Goal: Communication & Community: Answer question/provide support

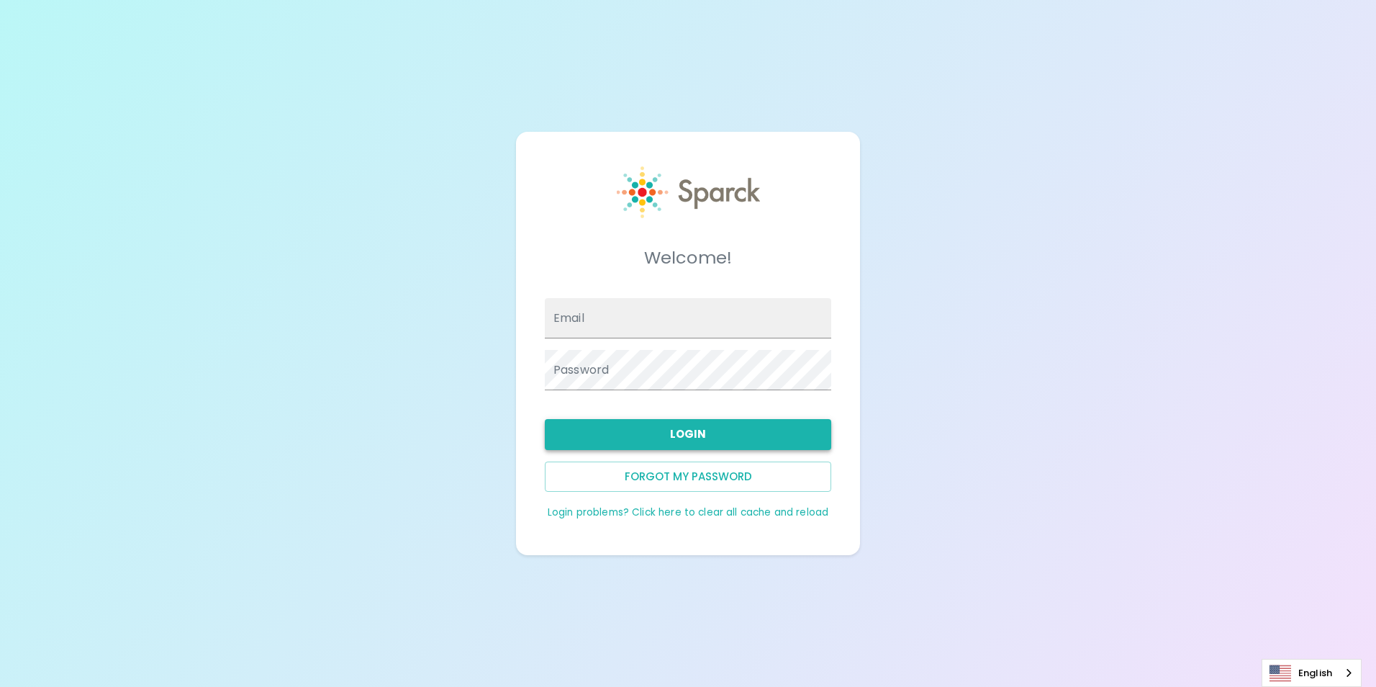
type input "[EMAIL_ADDRESS][DOMAIN_NAME]"
click at [779, 430] on button "Login" at bounding box center [688, 434] width 286 height 30
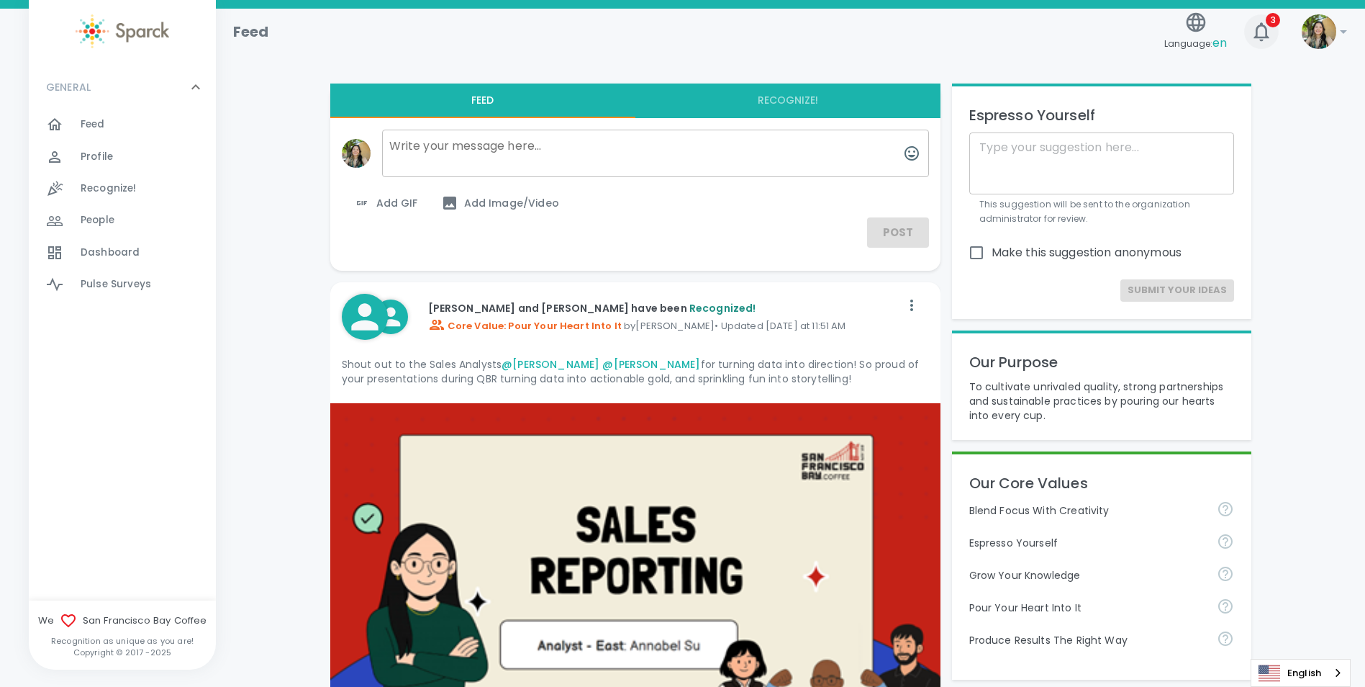
click at [1269, 17] on span "3" at bounding box center [1273, 20] width 14 height 14
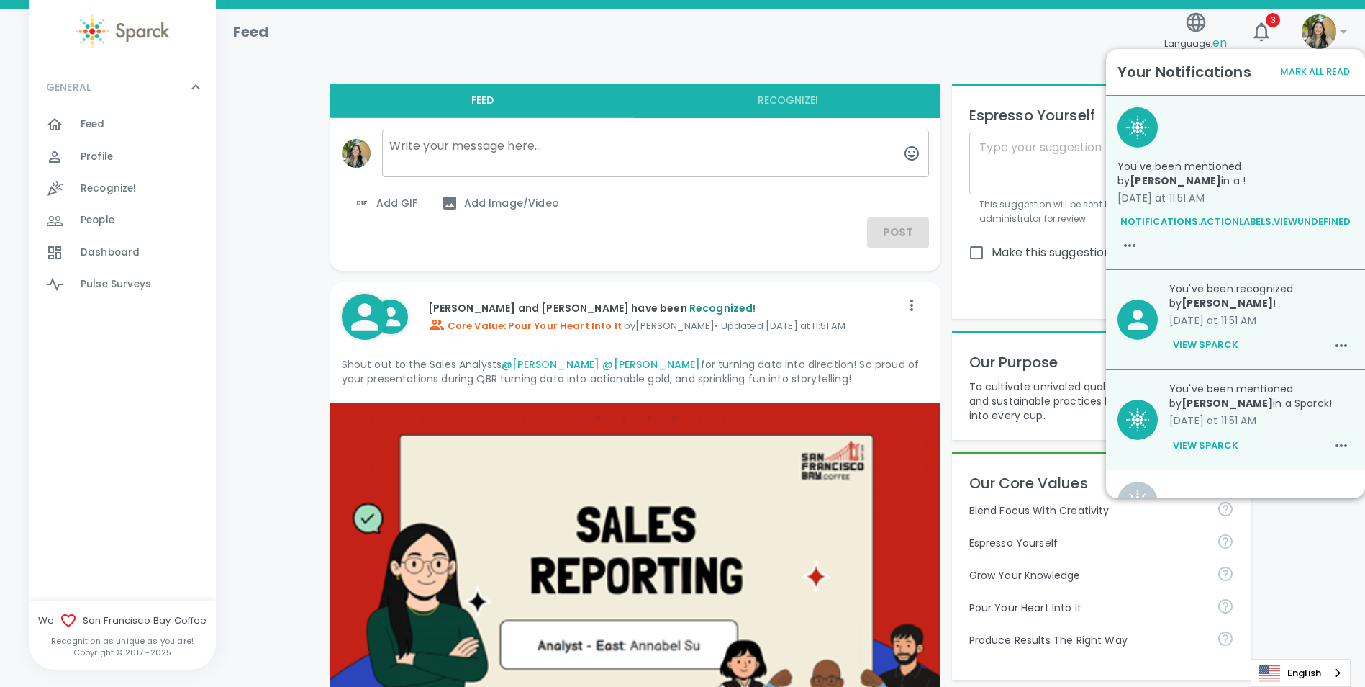
click at [956, 54] on div "Feed Language: en 3 !" at bounding box center [785, 26] width 1126 height 63
click at [1268, 30] on icon "button" at bounding box center [1261, 31] width 23 height 23
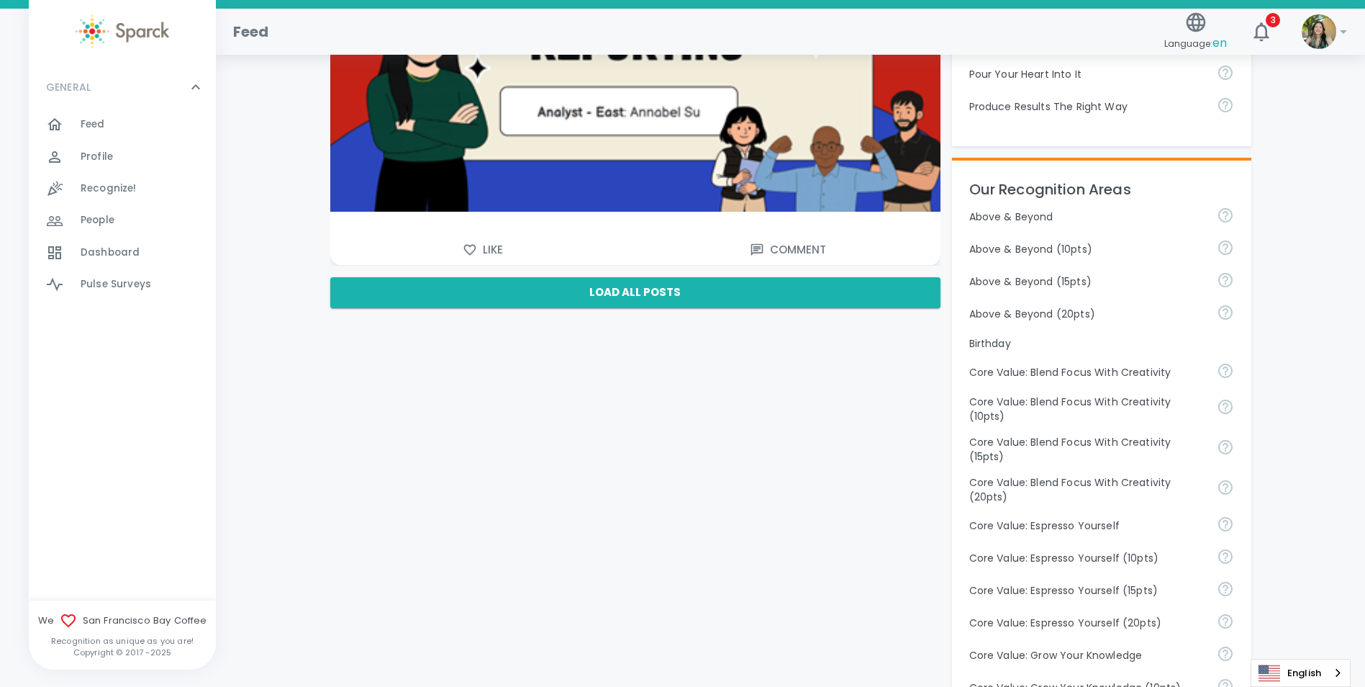
scroll to position [360, 0]
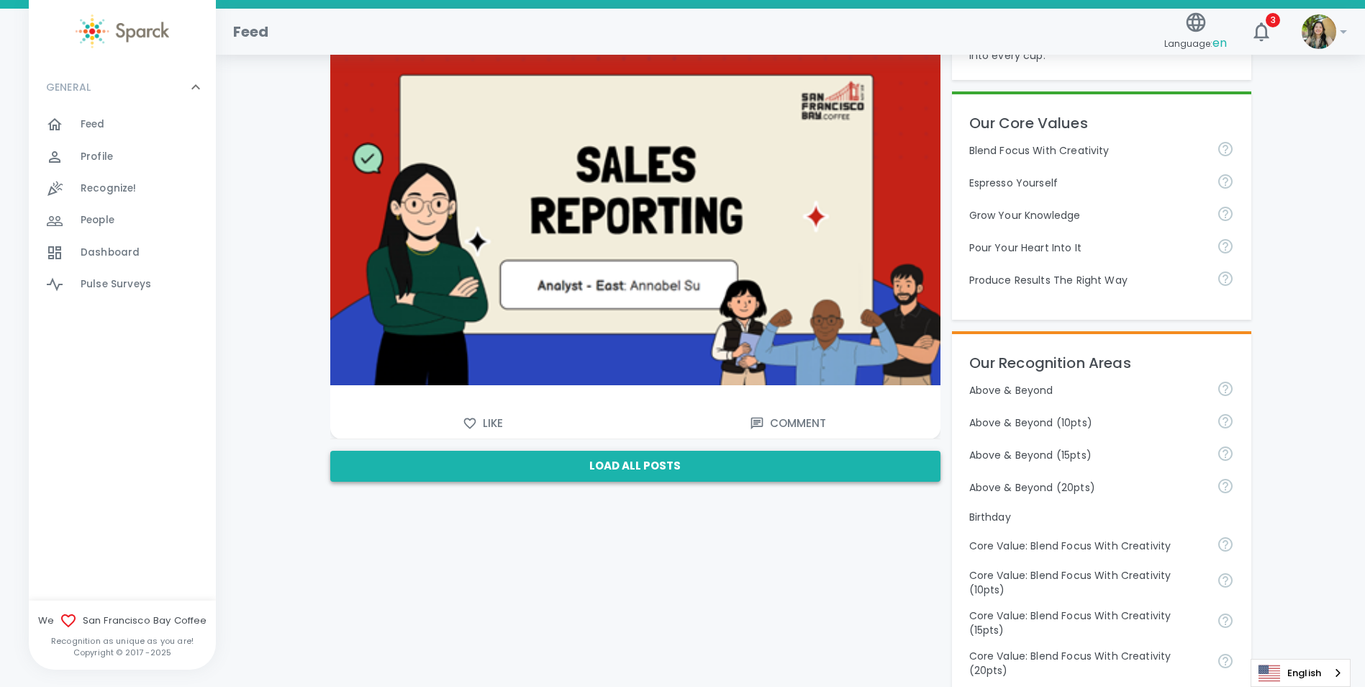
click at [644, 467] on button "Load All Posts" at bounding box center [635, 466] width 610 height 30
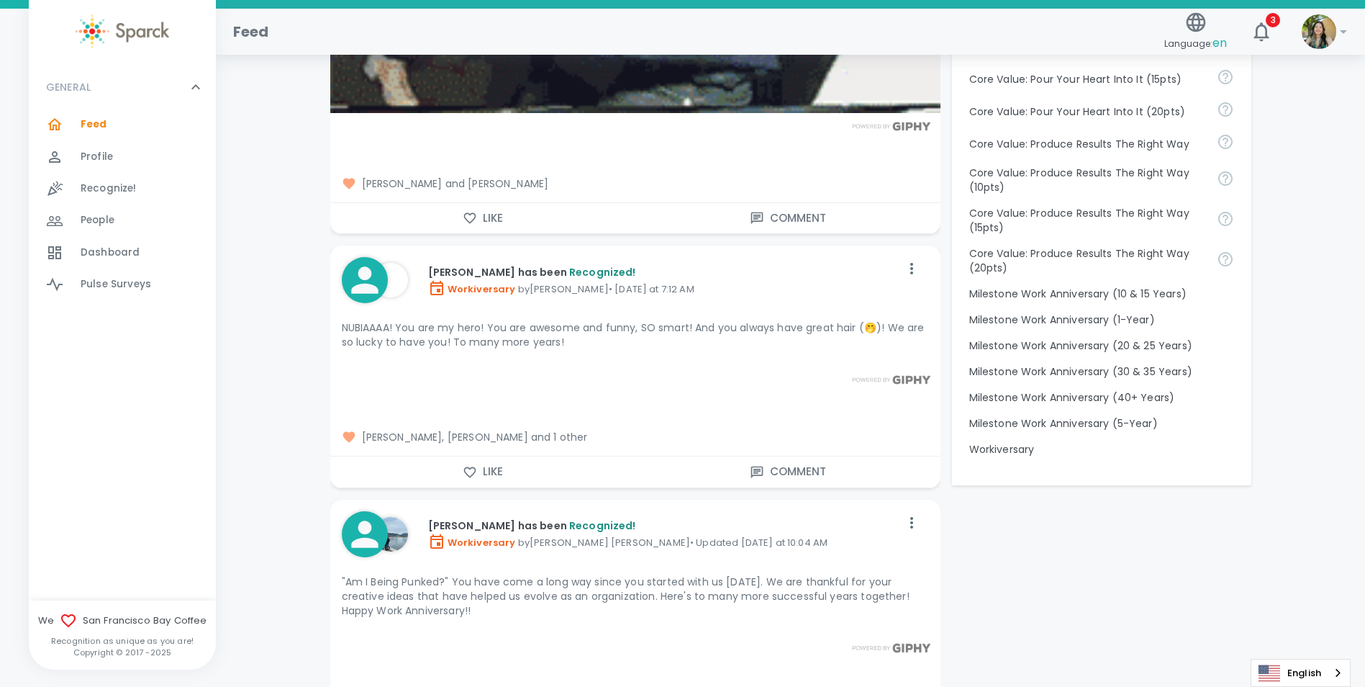
scroll to position [1368, 0]
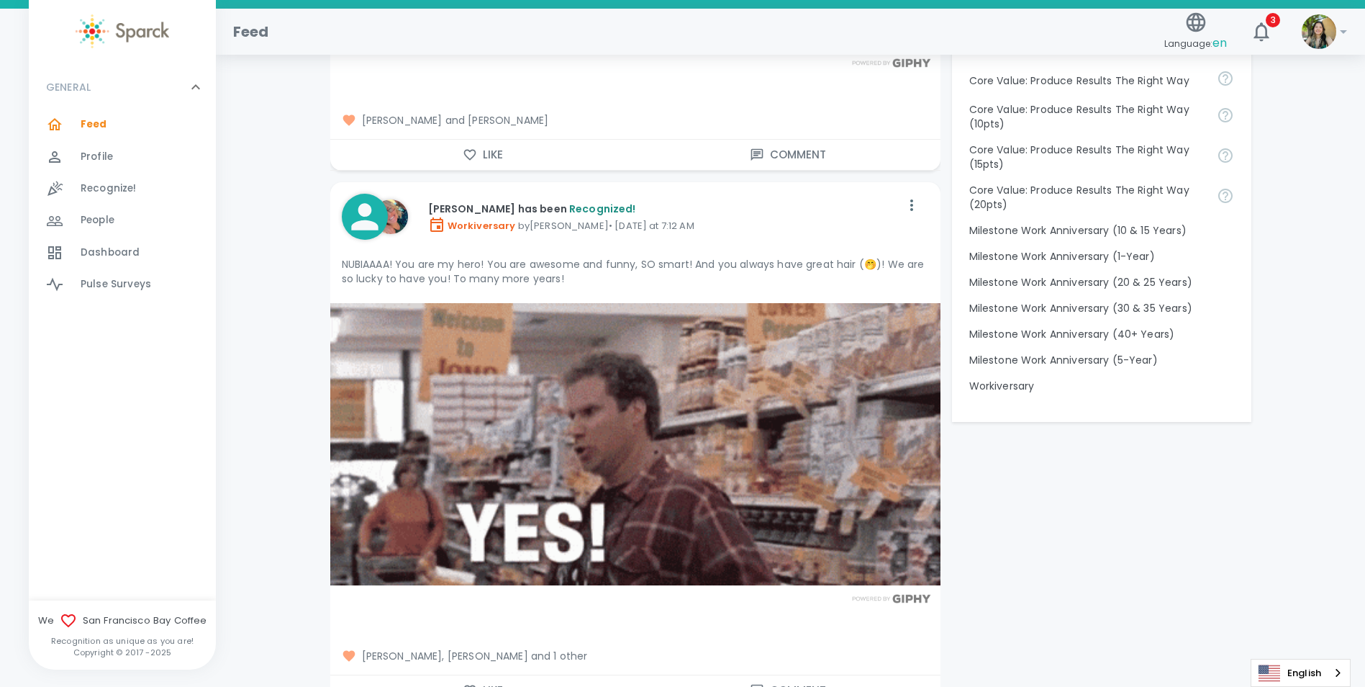
click at [118, 184] on span "Recognize!" at bounding box center [109, 188] width 56 height 14
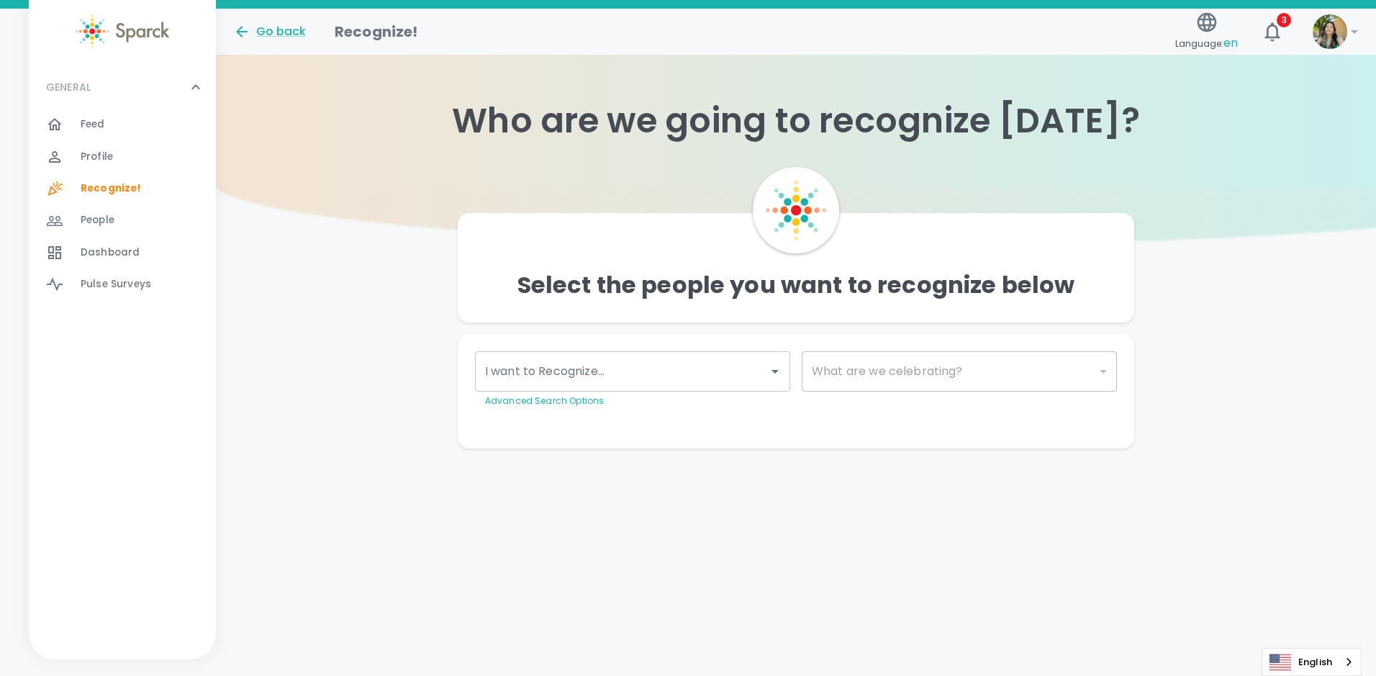
click at [90, 105] on div "GENERAL 0" at bounding box center [122, 86] width 187 height 43
click at [99, 94] on div "GENERAL 0" at bounding box center [113, 87] width 147 height 26
click at [107, 250] on span "Dashboard" at bounding box center [110, 252] width 59 height 14
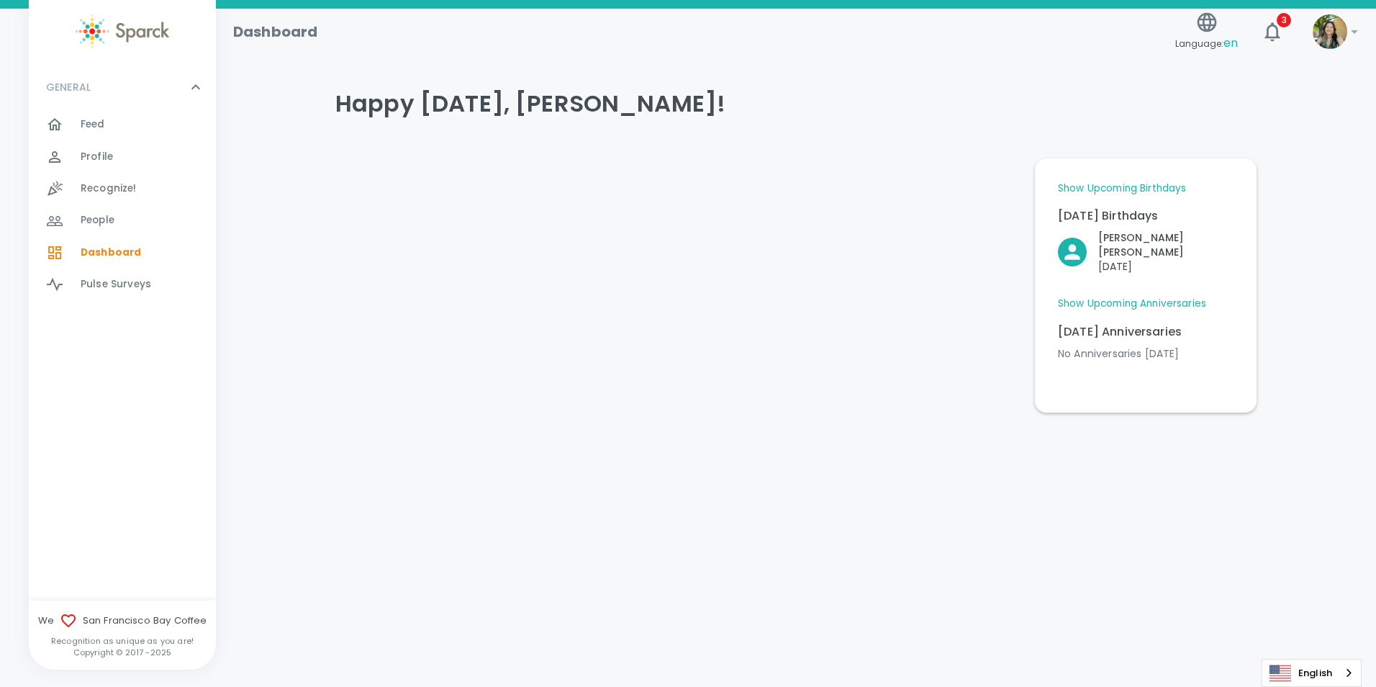
click at [1124, 297] on link "Show Upcoming Anniversaries" at bounding box center [1132, 304] width 148 height 14
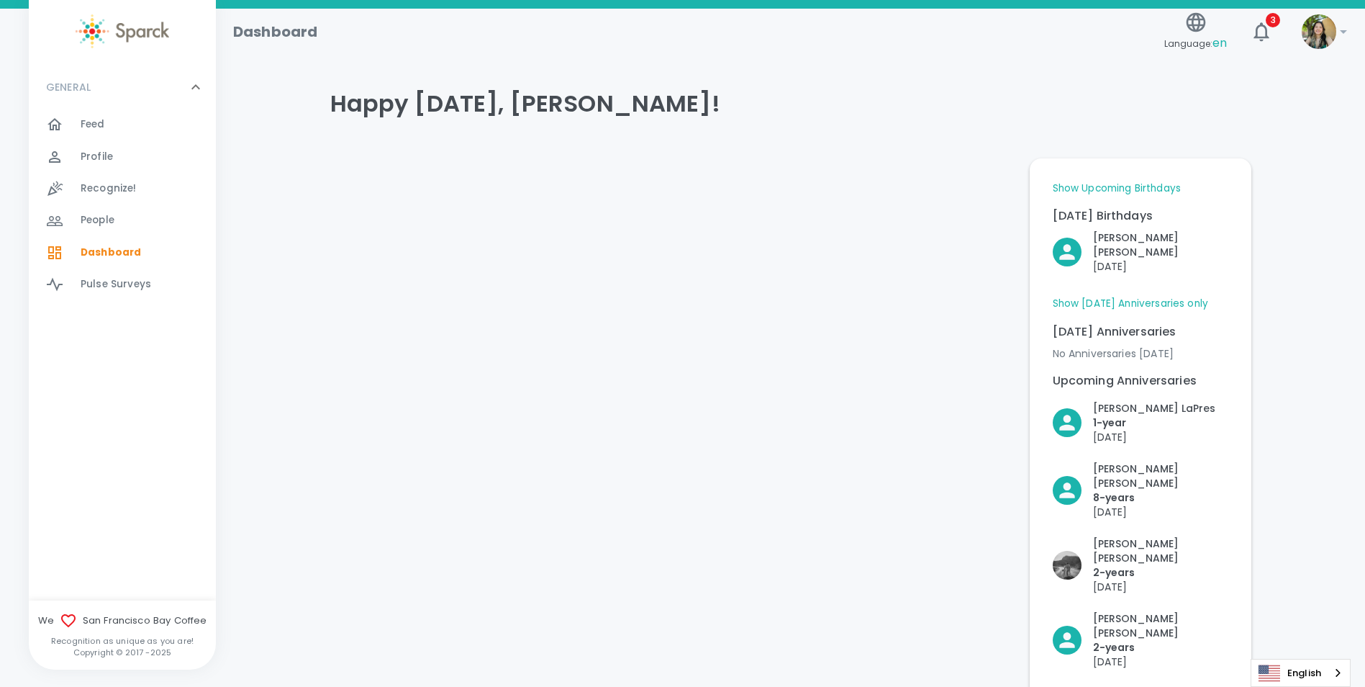
click at [69, 119] on div at bounding box center [63, 124] width 35 height 17
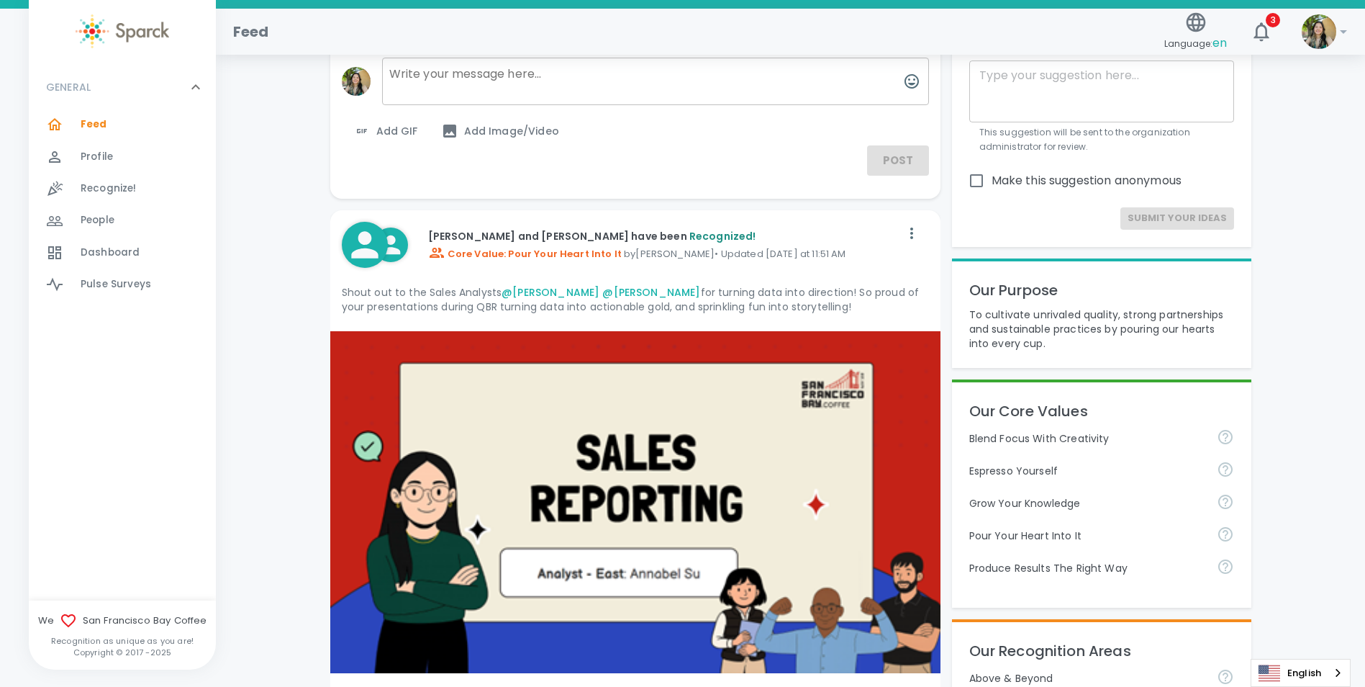
scroll to position [144, 0]
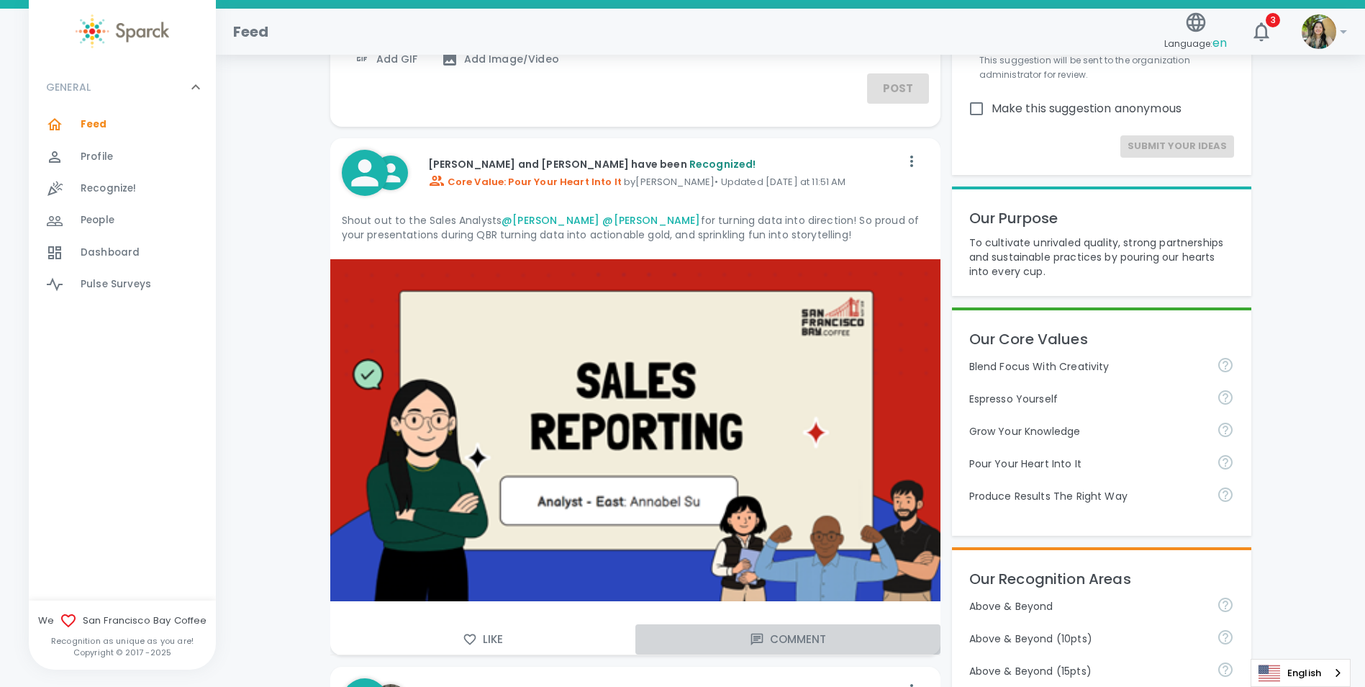
click at [770, 634] on button "Comment" at bounding box center [788, 639] width 305 height 30
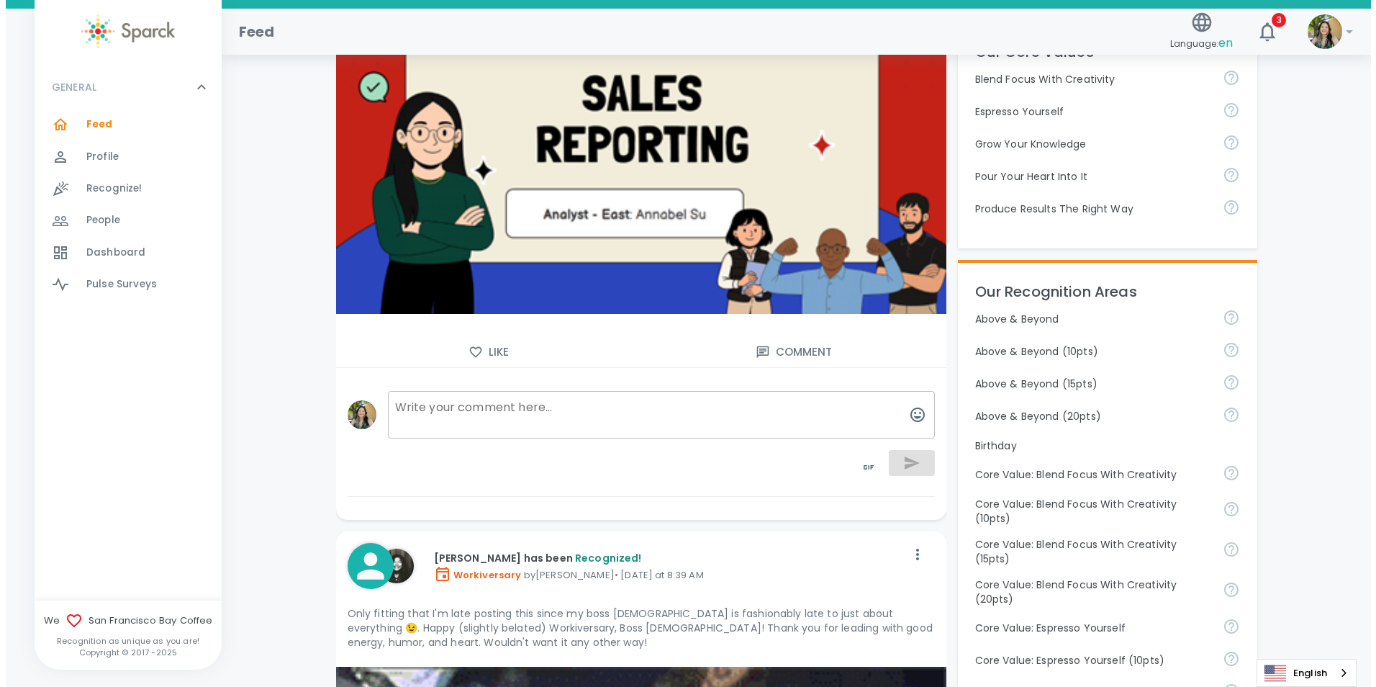
scroll to position [432, 0]
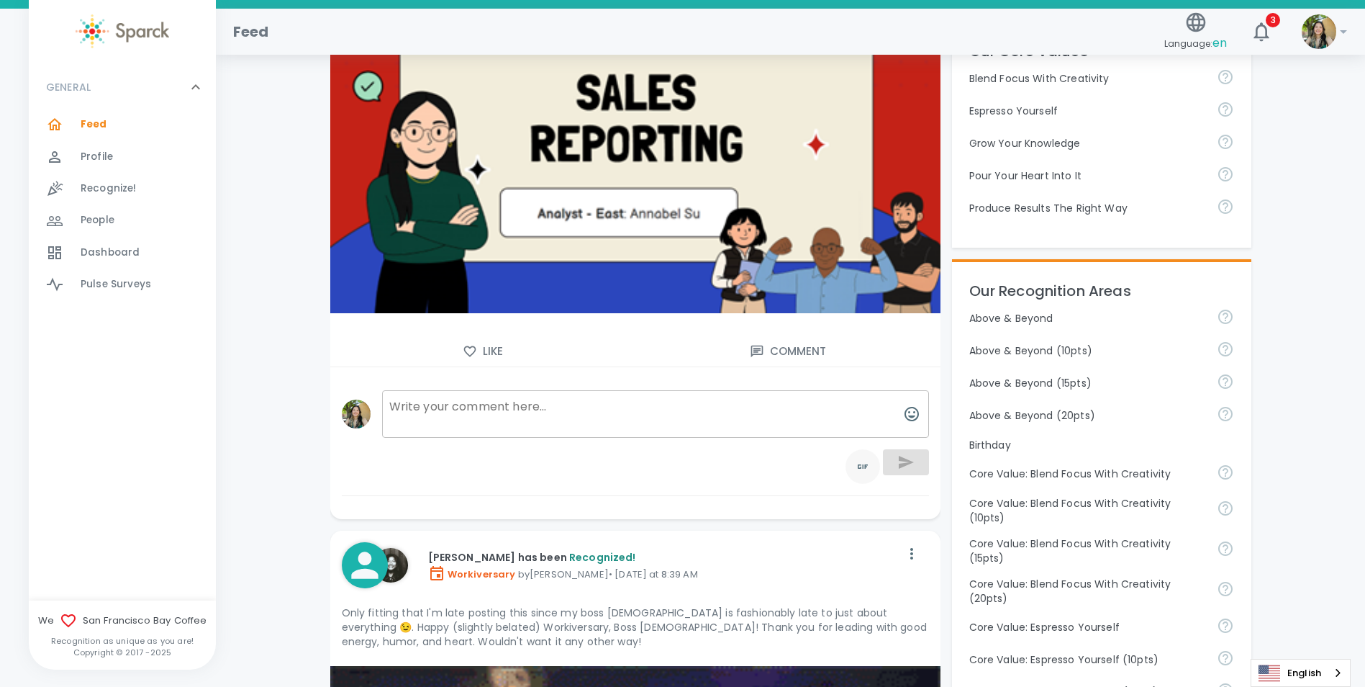
click at [863, 466] on icon "toggle password visibility" at bounding box center [863, 466] width 10 height 4
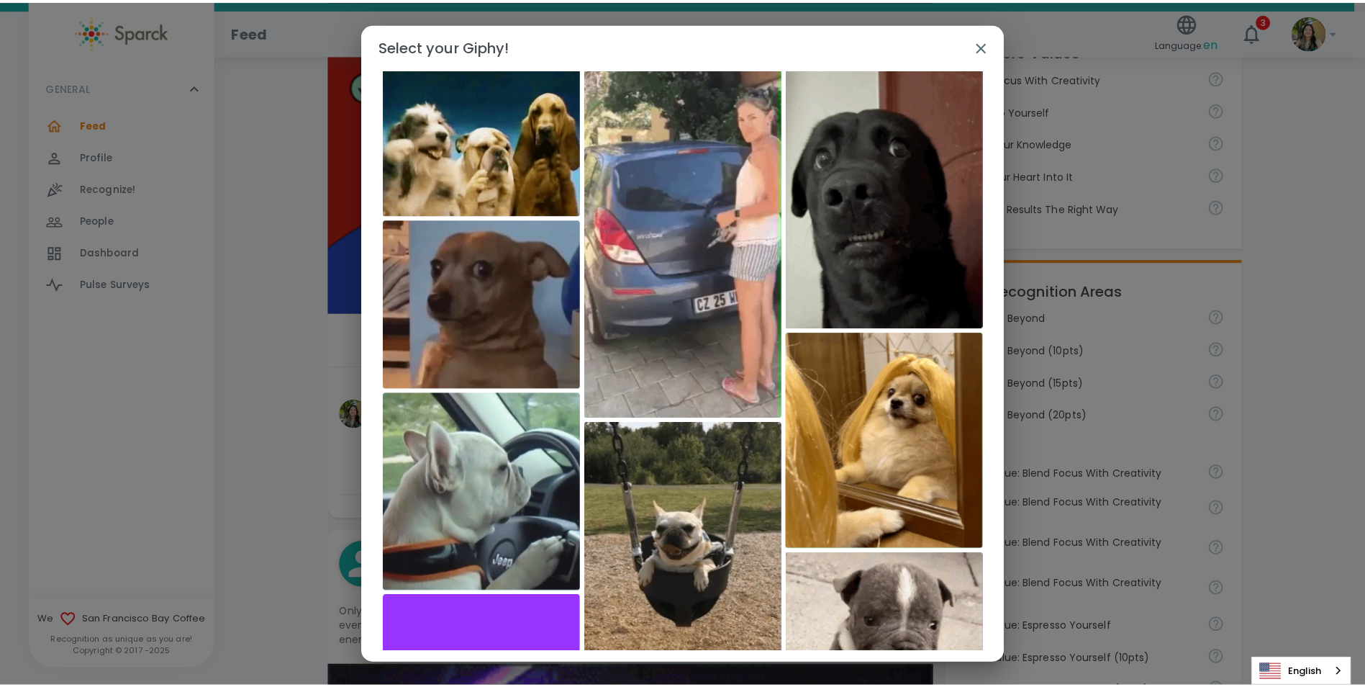
scroll to position [0, 0]
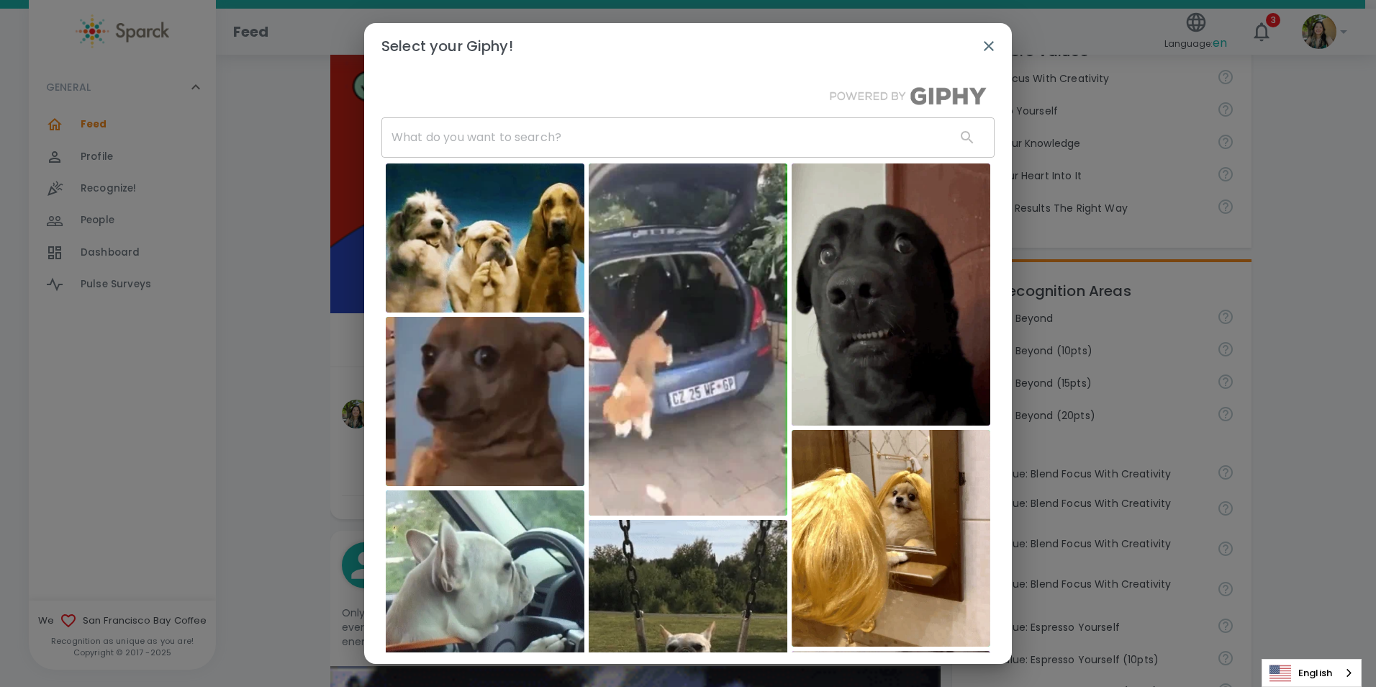
click at [570, 130] on input "text" at bounding box center [662, 137] width 563 height 40
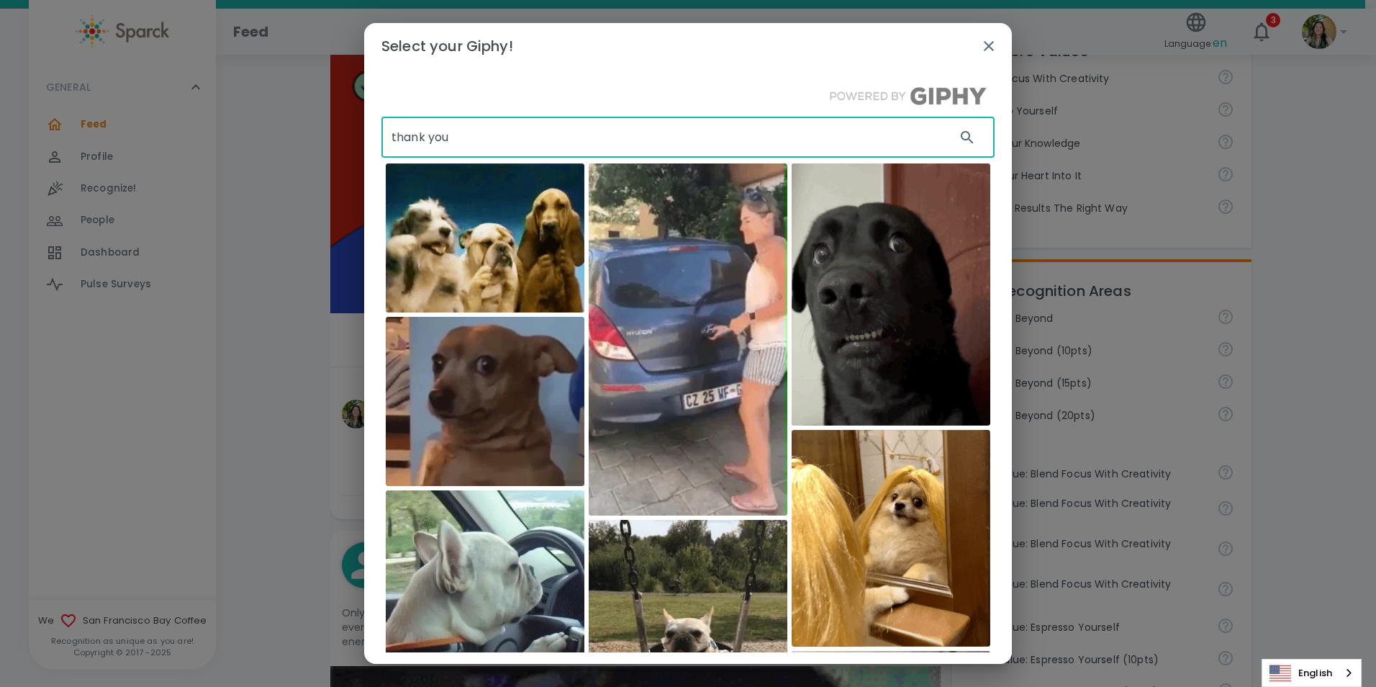
type input "thank you"
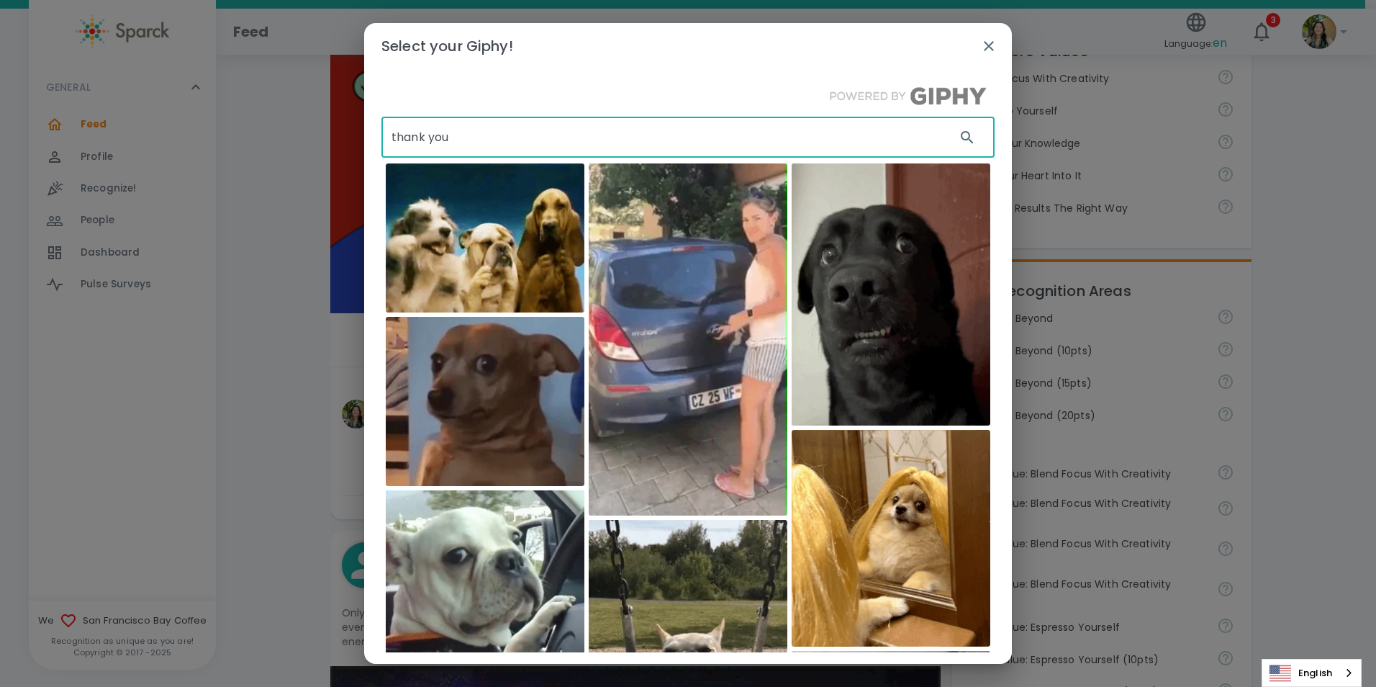
click at [987, 43] on icon "button" at bounding box center [988, 45] width 17 height 17
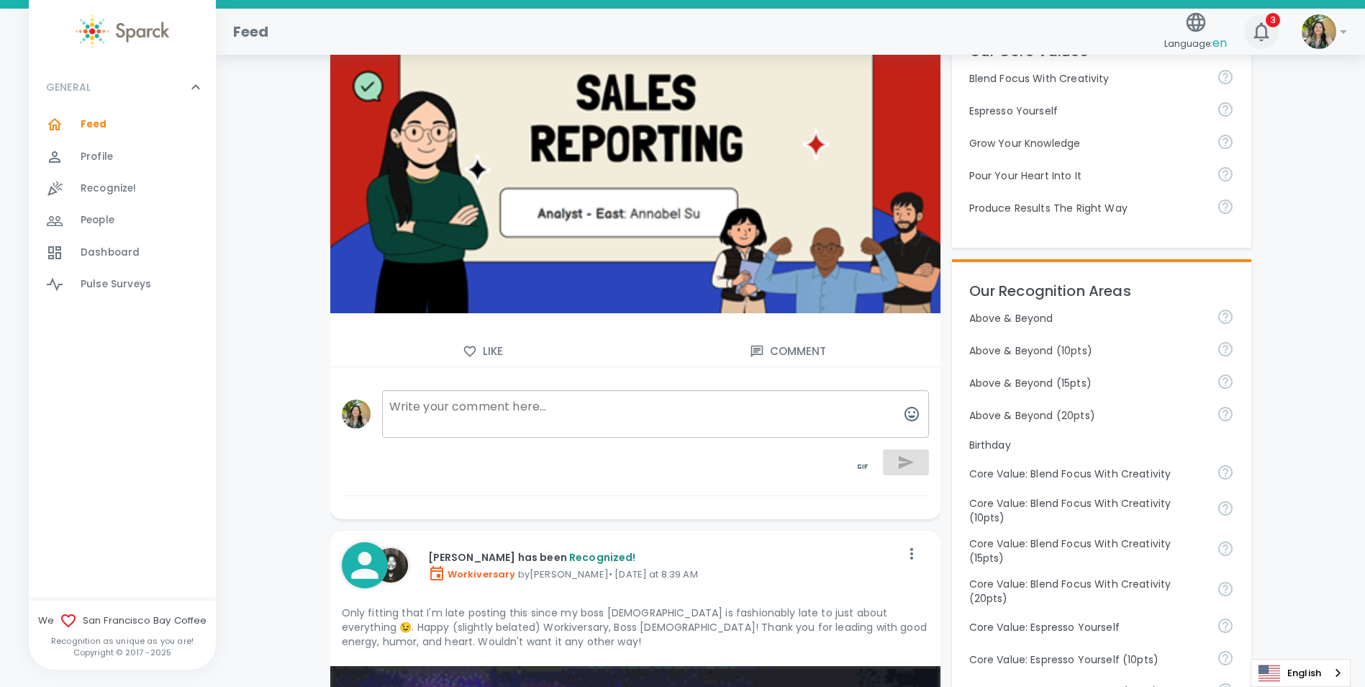
click at [1270, 30] on icon "button" at bounding box center [1261, 31] width 23 height 23
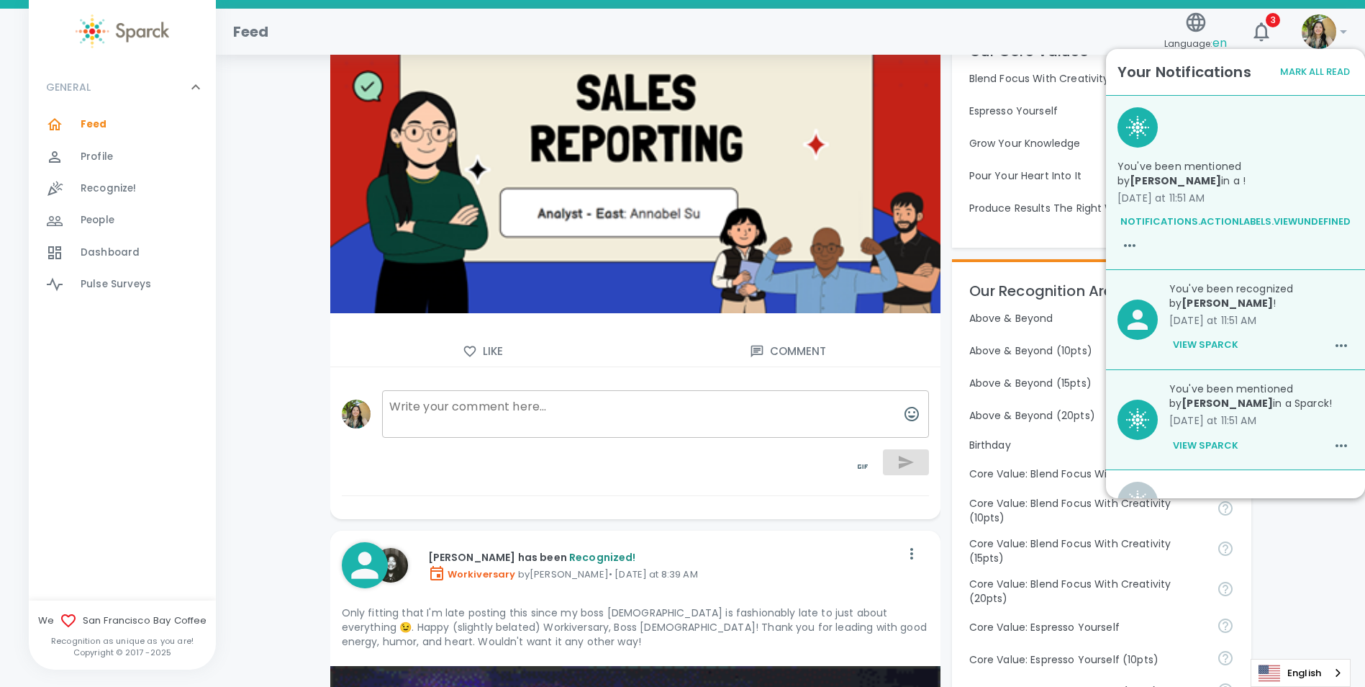
click at [1103, 40] on div "Feed" at bounding box center [690, 26] width 937 height 35
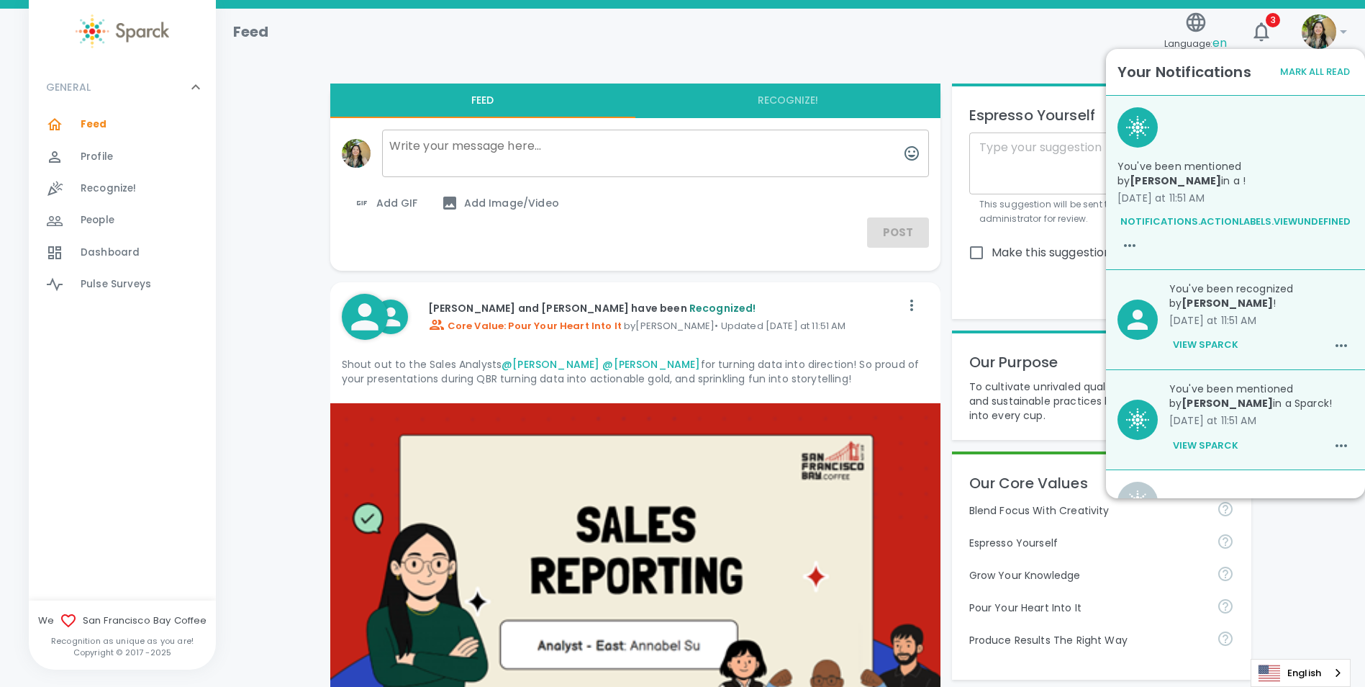
click at [1010, 48] on div "Feed Language: en 3 !" at bounding box center [785, 26] width 1126 height 63
click at [1312, 71] on button "Mark All Read" at bounding box center [1315, 72] width 77 height 22
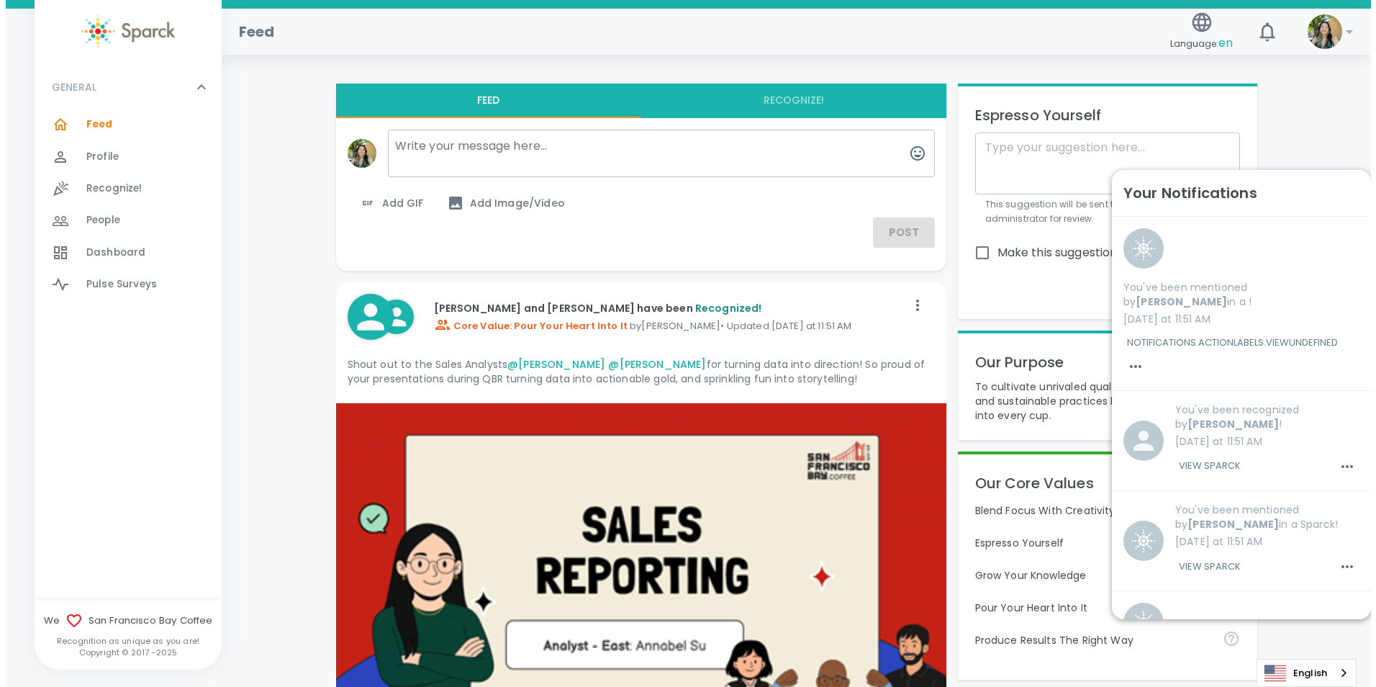
scroll to position [216, 0]
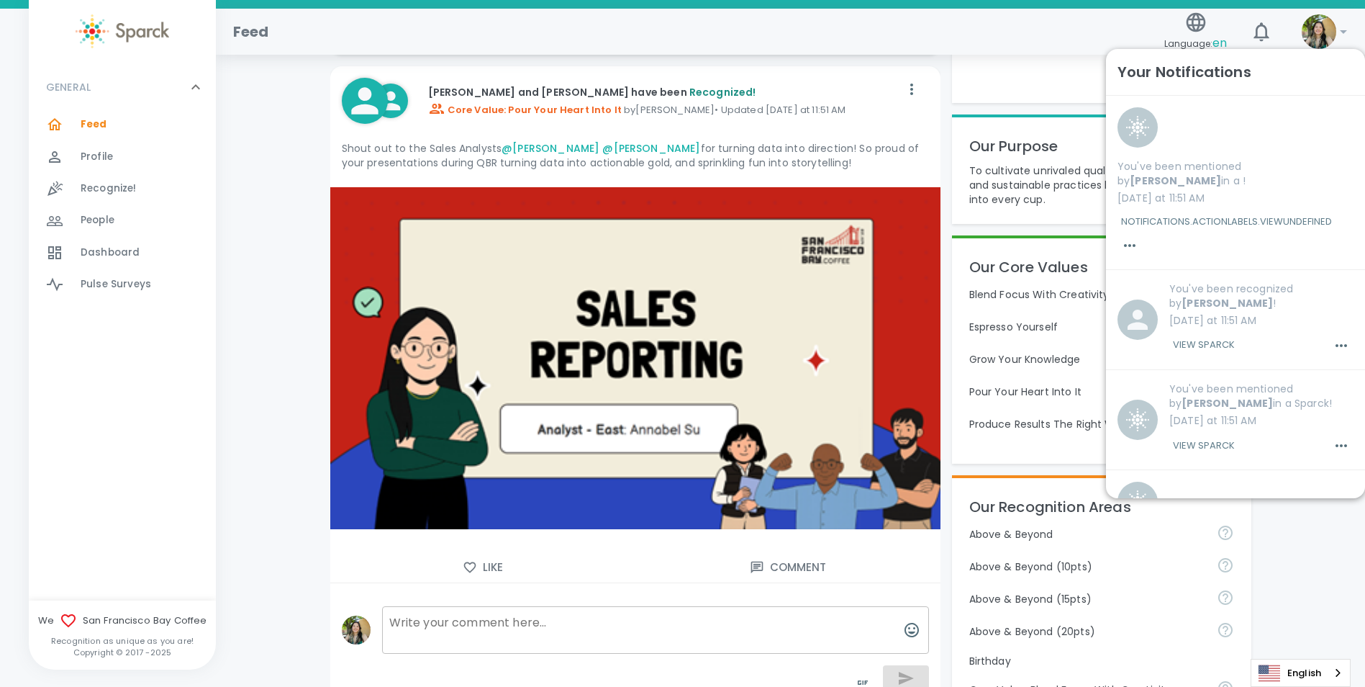
click at [510, 620] on textarea at bounding box center [655, 630] width 547 height 48
click at [858, 674] on button "toggle password visibility" at bounding box center [863, 682] width 35 height 35
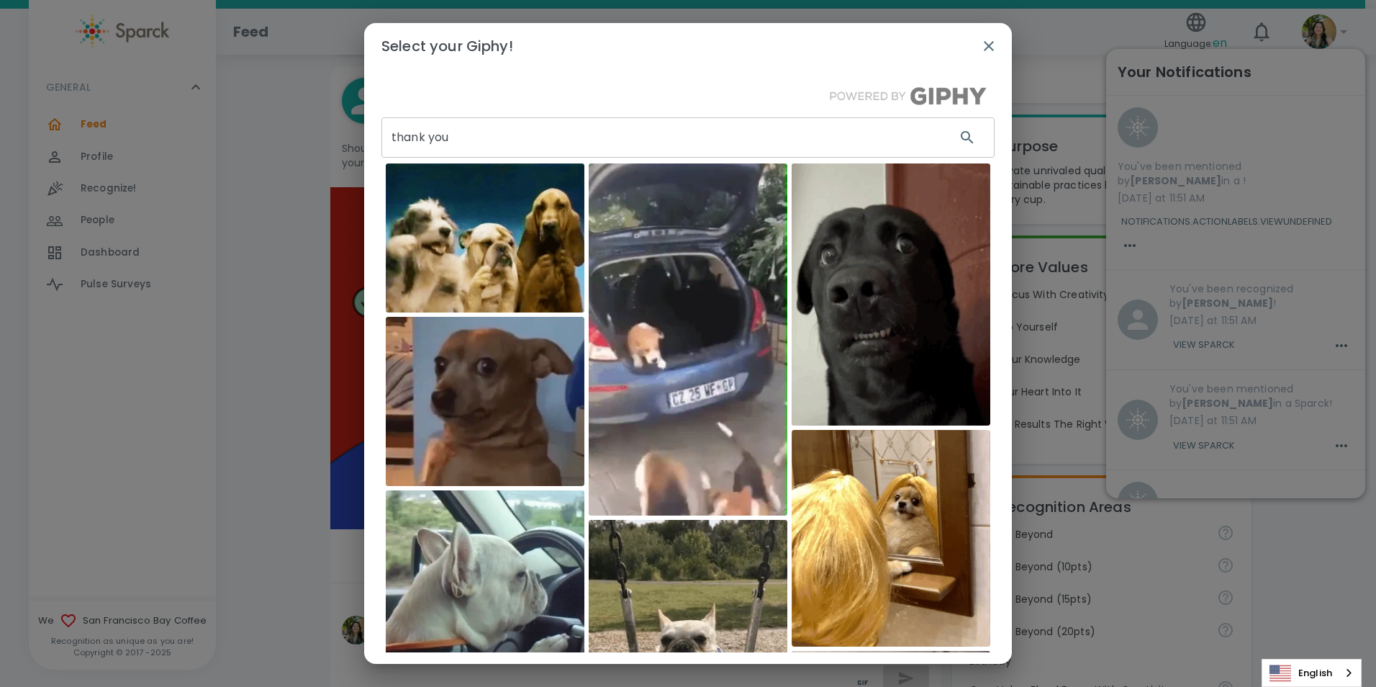
click at [514, 123] on input "thank you" at bounding box center [662, 137] width 563 height 40
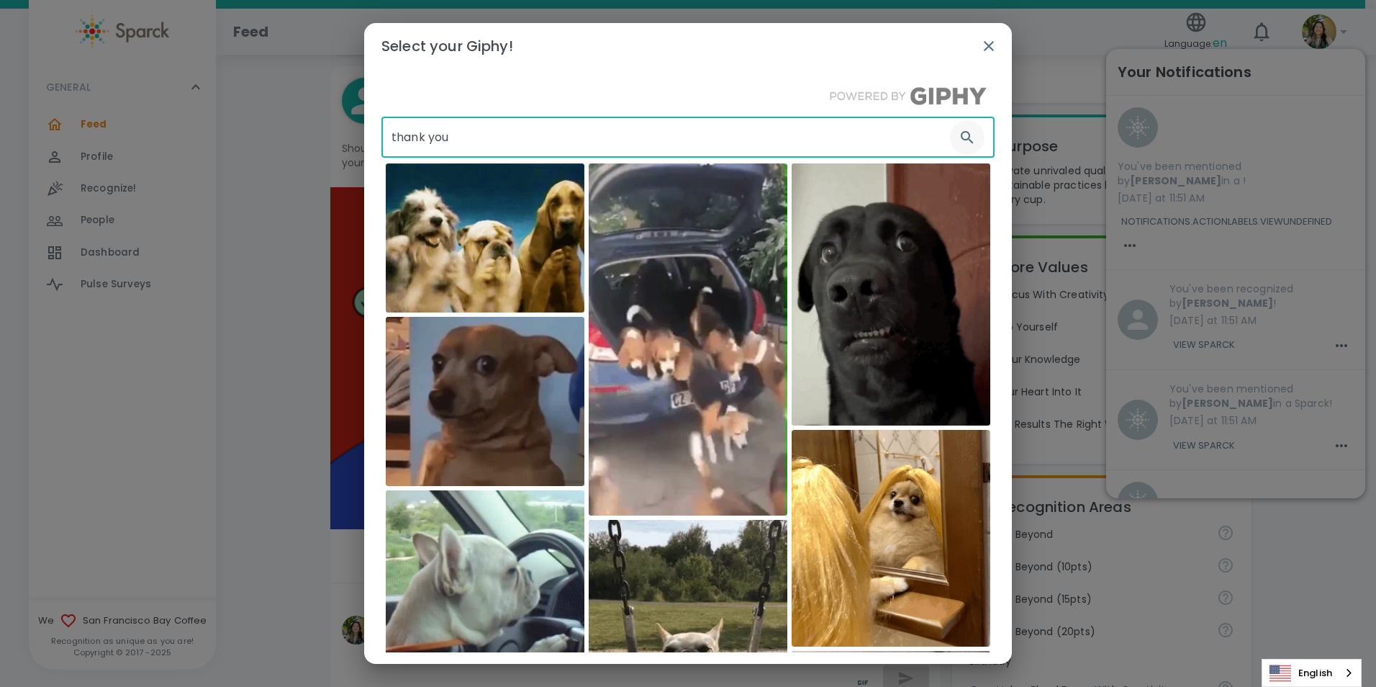
click at [962, 137] on icon "button" at bounding box center [967, 137] width 17 height 17
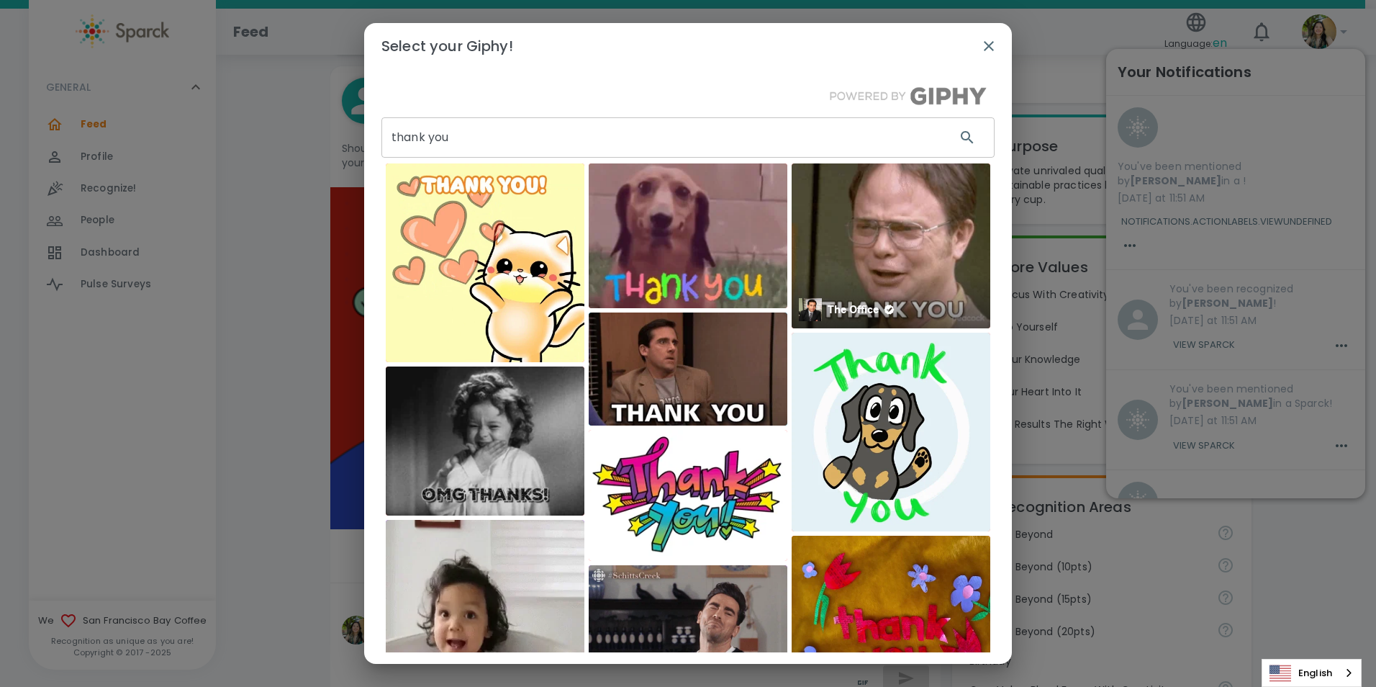
click at [873, 258] on img at bounding box center [891, 245] width 199 height 165
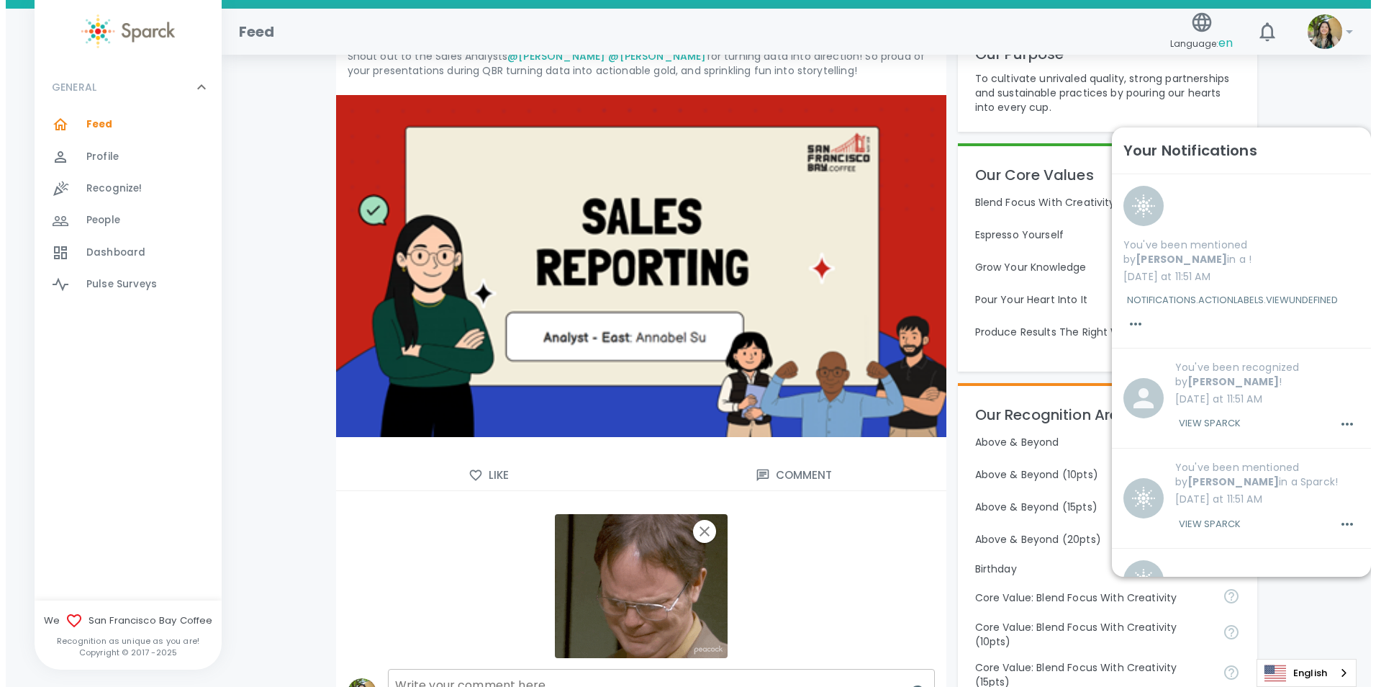
scroll to position [462, 0]
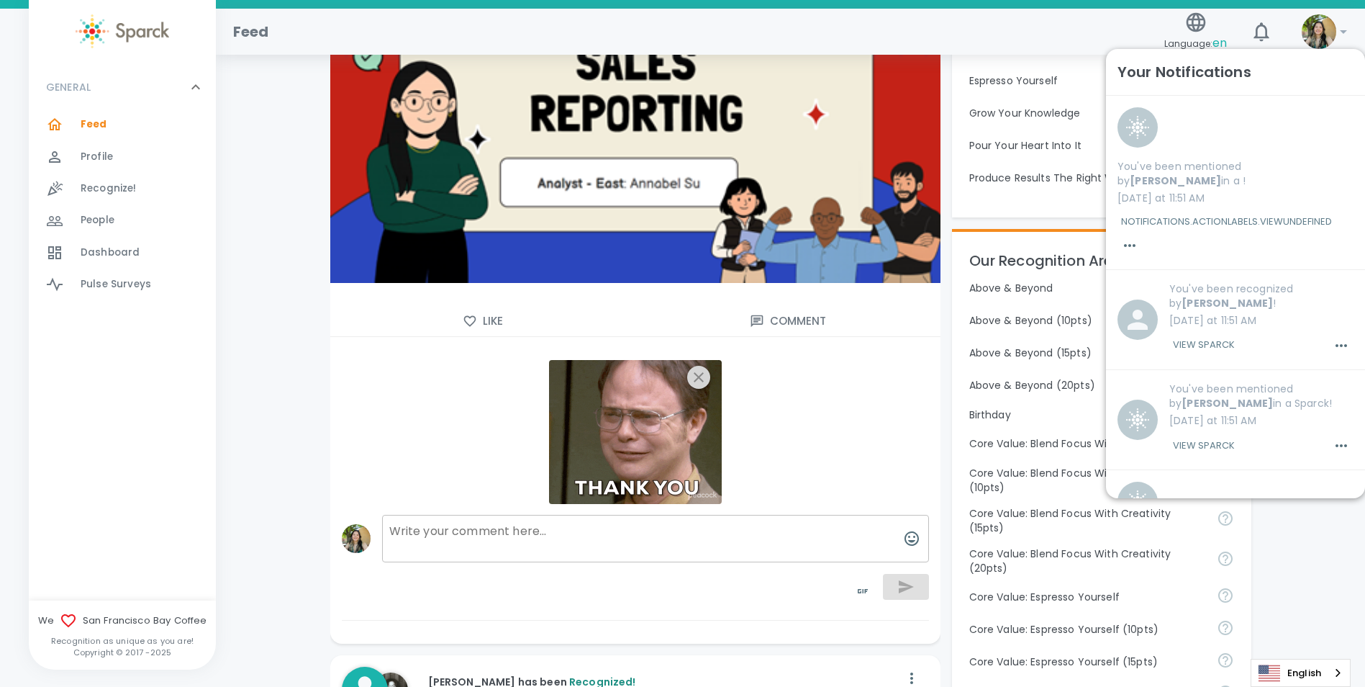
click at [697, 381] on icon "button" at bounding box center [698, 377] width 17 height 17
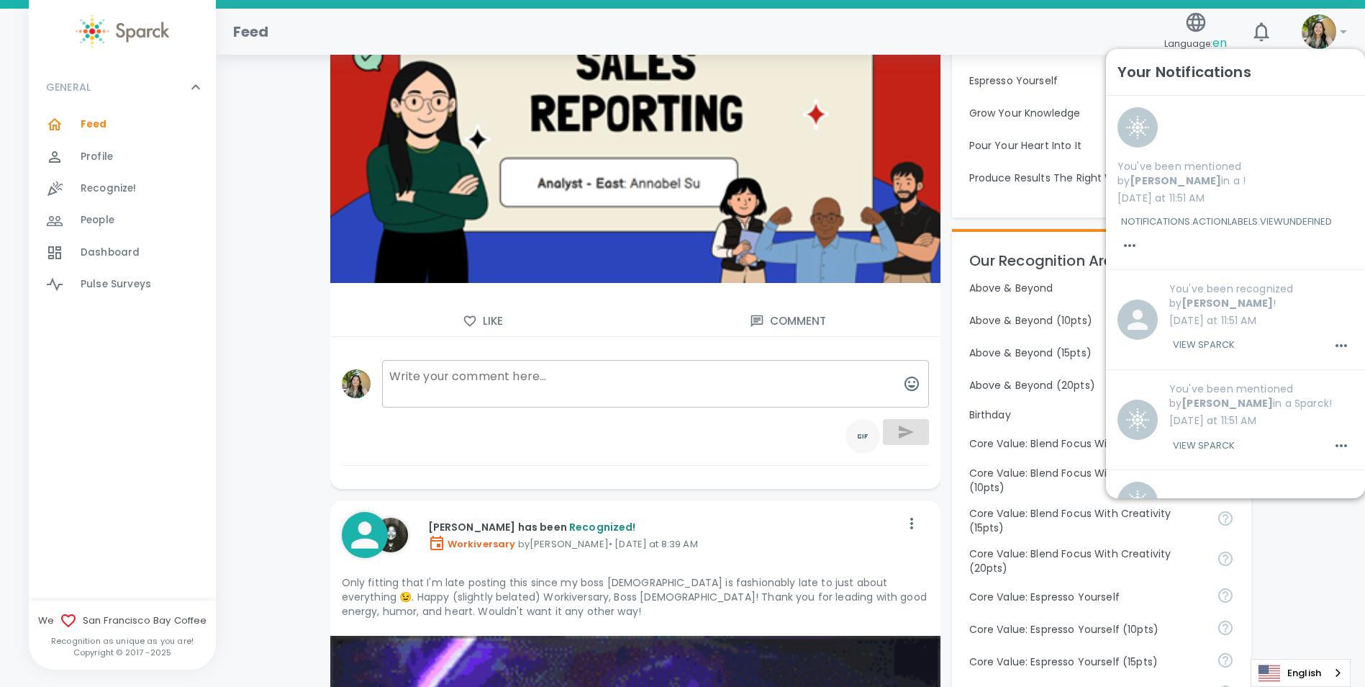
click at [863, 428] on icon "toggle password visibility" at bounding box center [862, 436] width 17 height 17
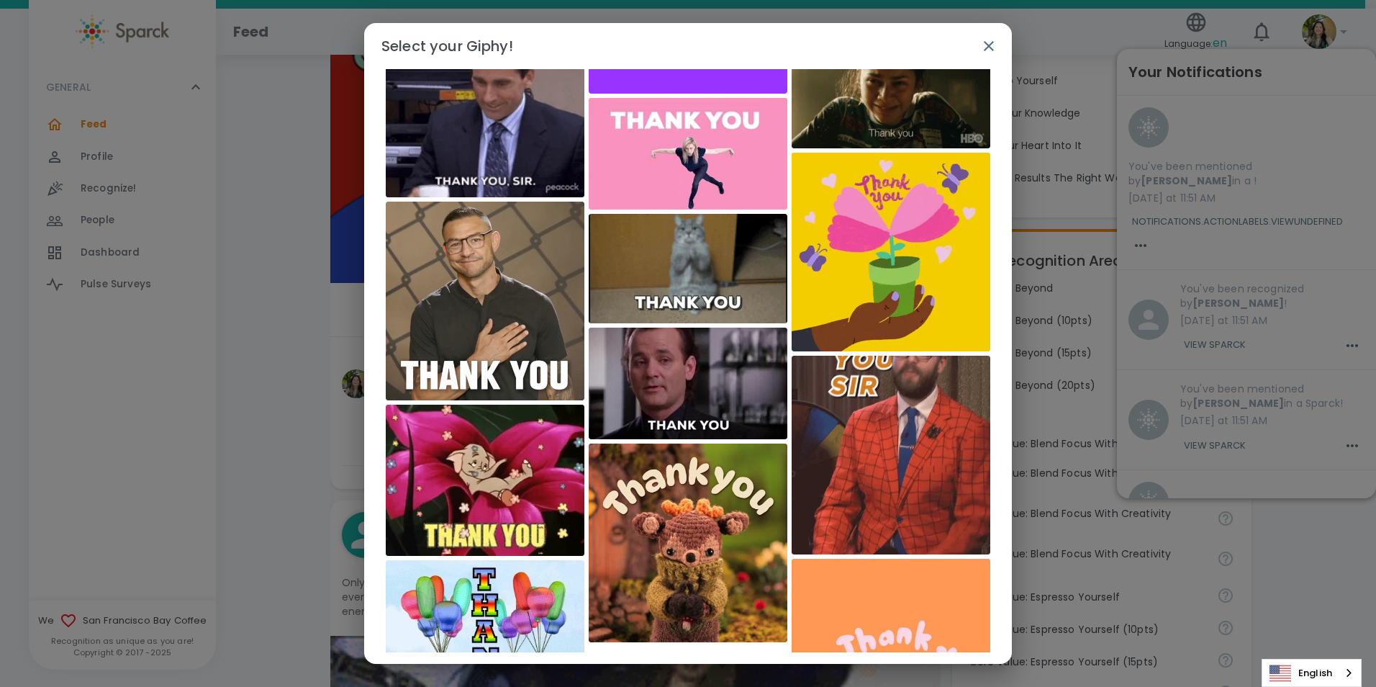
scroll to position [2592, 0]
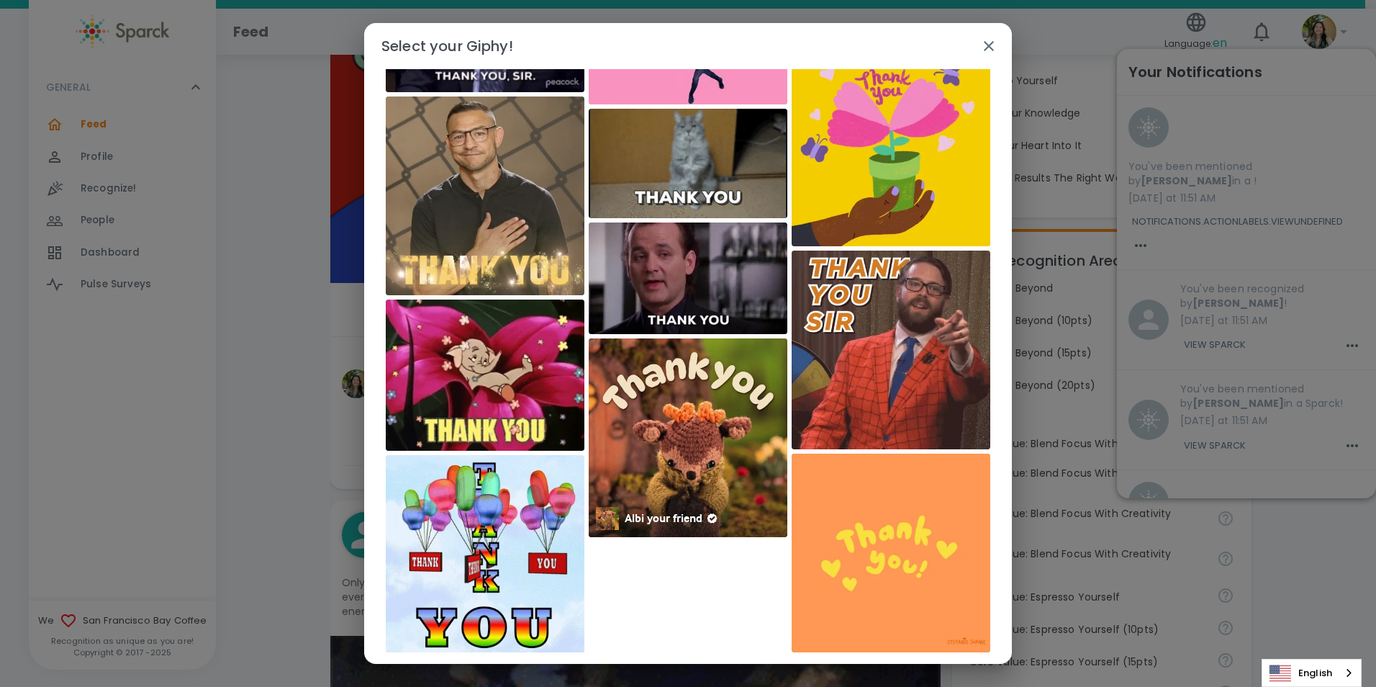
click at [690, 443] on img at bounding box center [688, 442] width 199 height 199
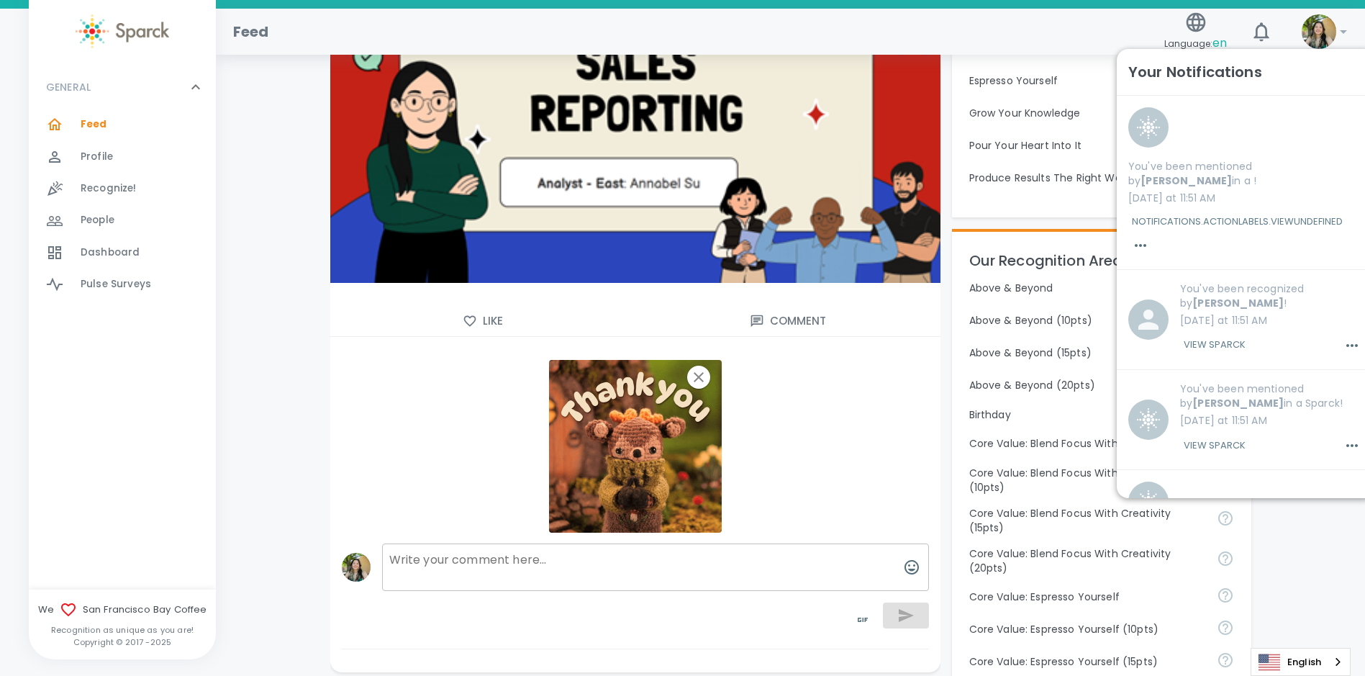
click at [525, 566] on textarea at bounding box center [655, 567] width 547 height 48
click at [915, 568] on icon "button" at bounding box center [911, 567] width 17 height 17
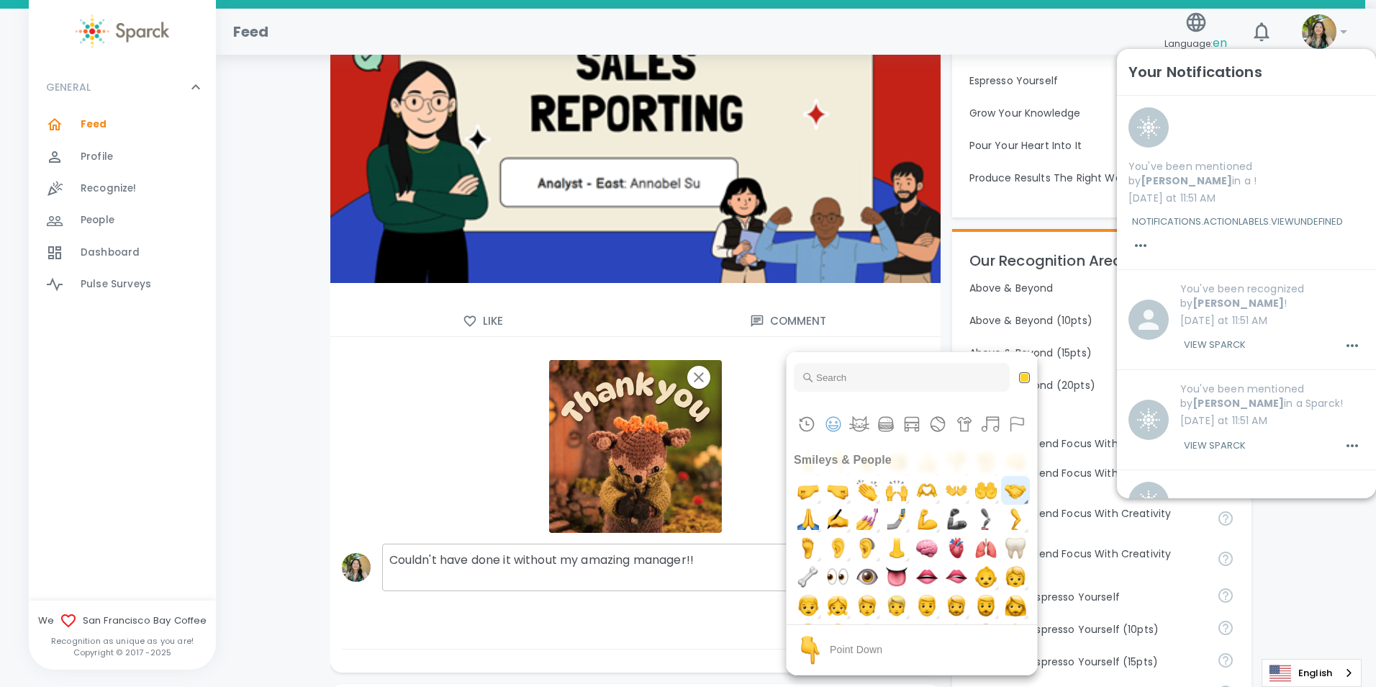
scroll to position [720, 0]
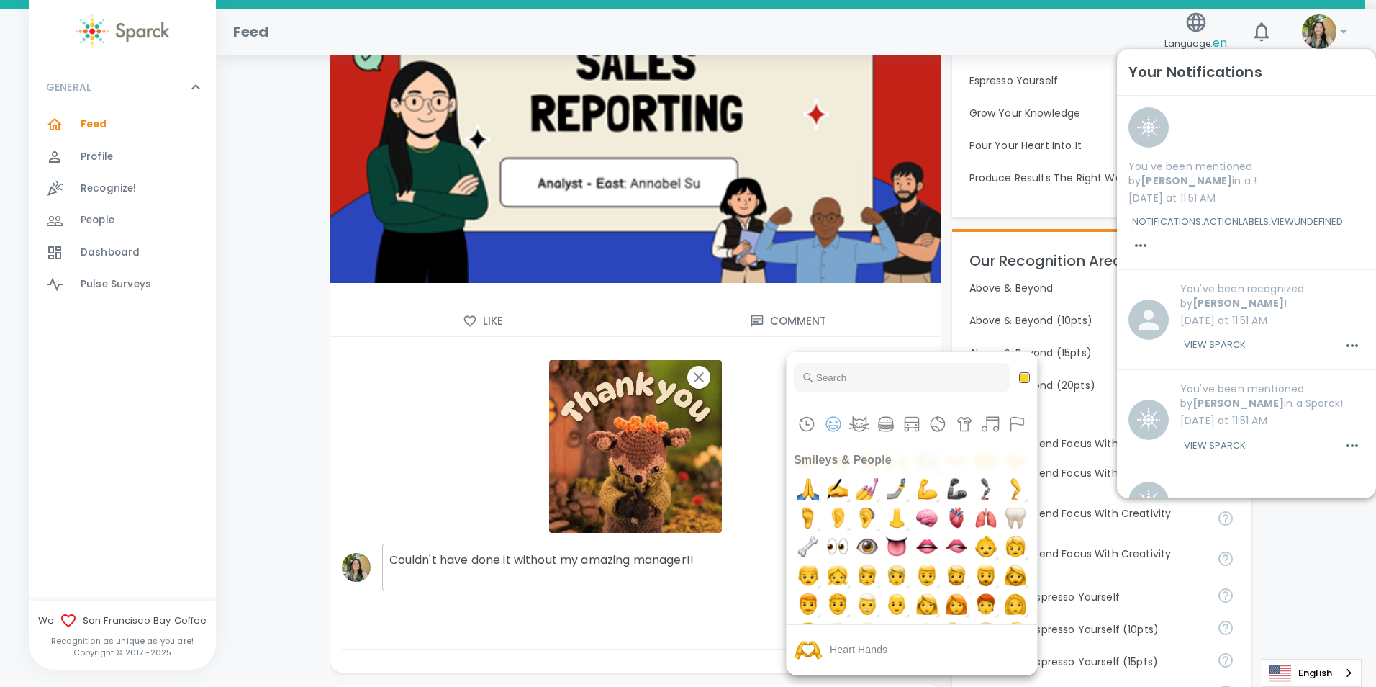
click at [913, 474] on img "heart hands" at bounding box center [927, 460] width 29 height 29
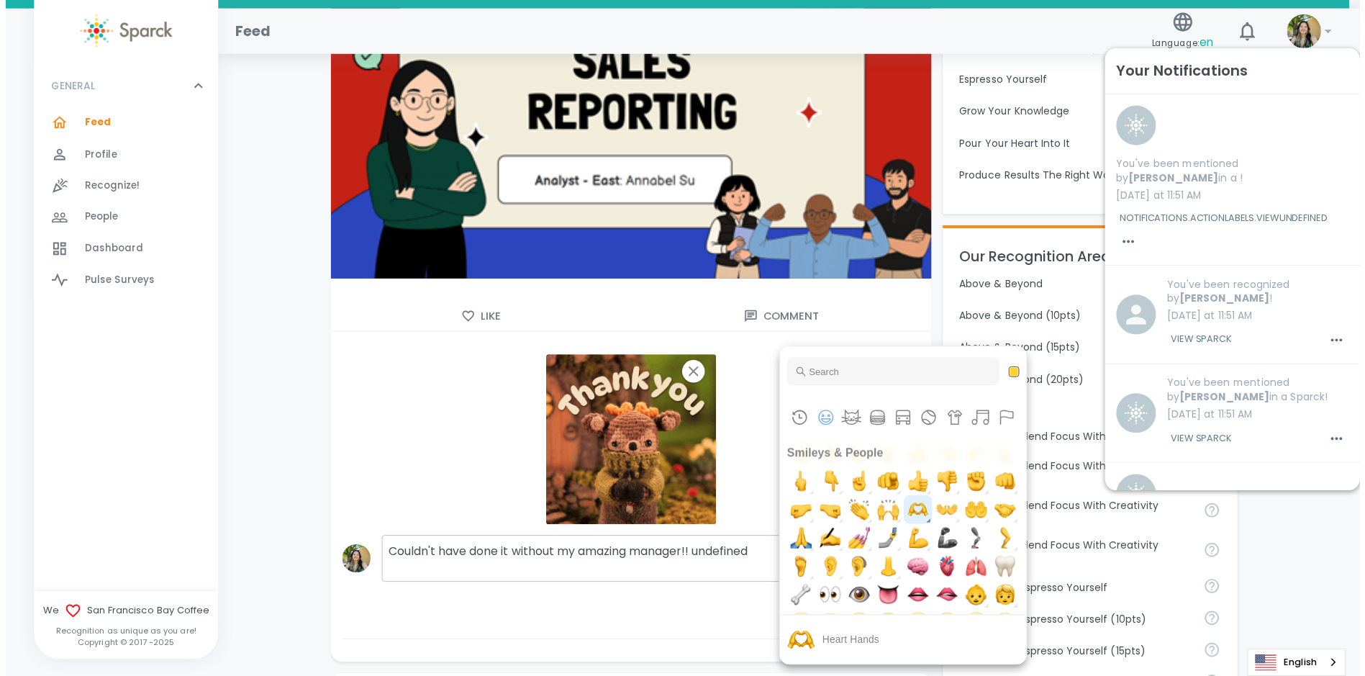
scroll to position [777, 0]
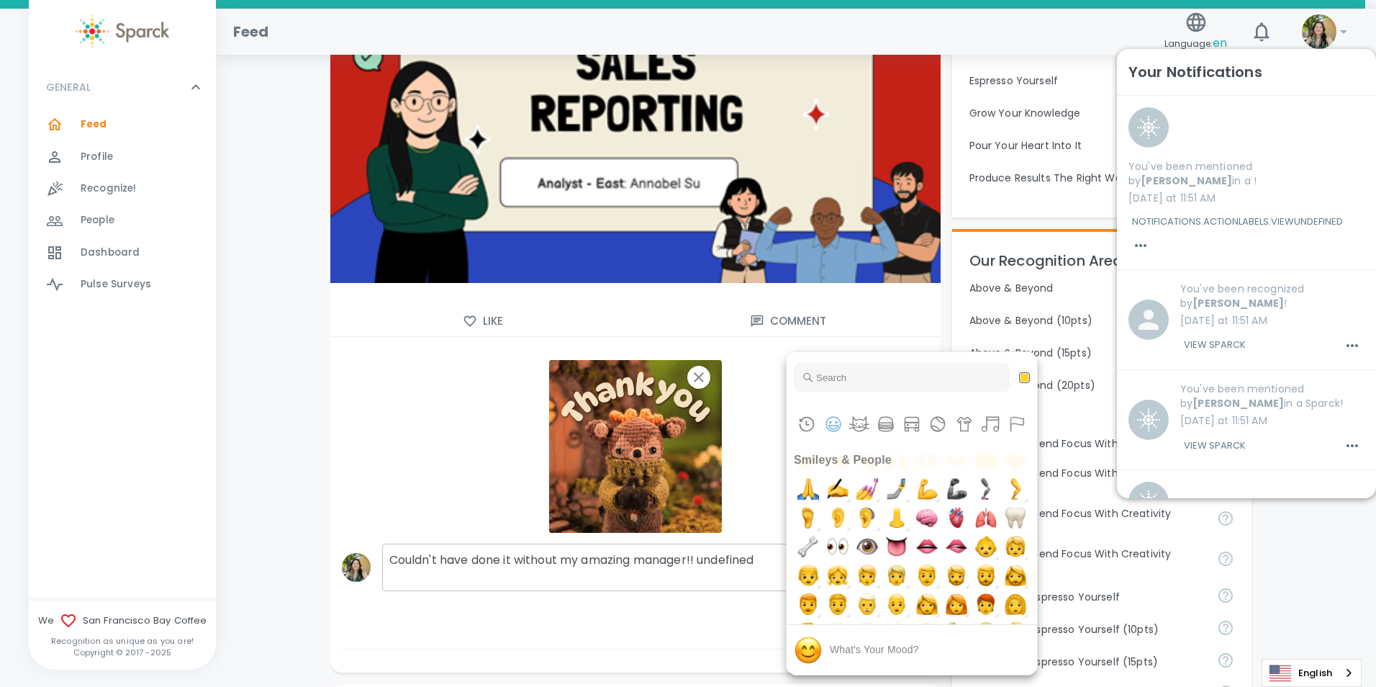
click at [777, 458] on div at bounding box center [688, 343] width 1376 height 687
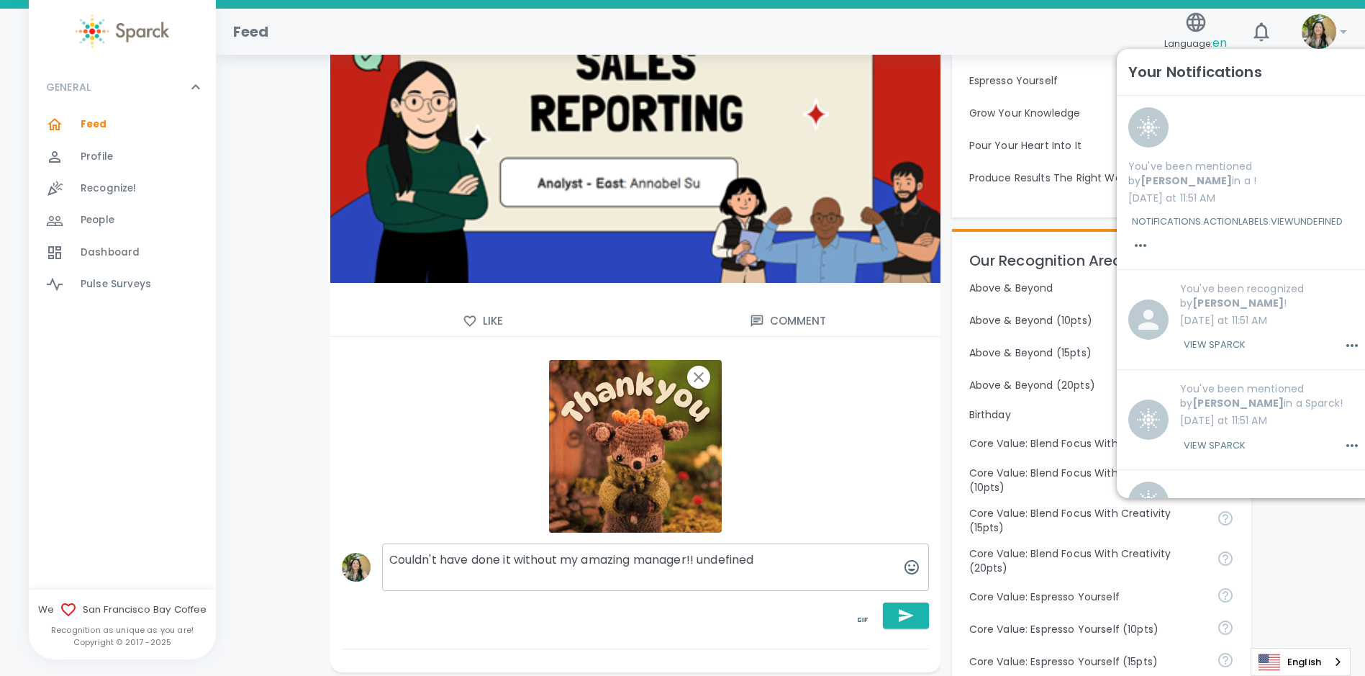
click at [822, 559] on textarea "Couldn't have done it without my amazing manager!! undefined" at bounding box center [655, 567] width 547 height 48
click at [912, 566] on icon "button" at bounding box center [911, 567] width 17 height 17
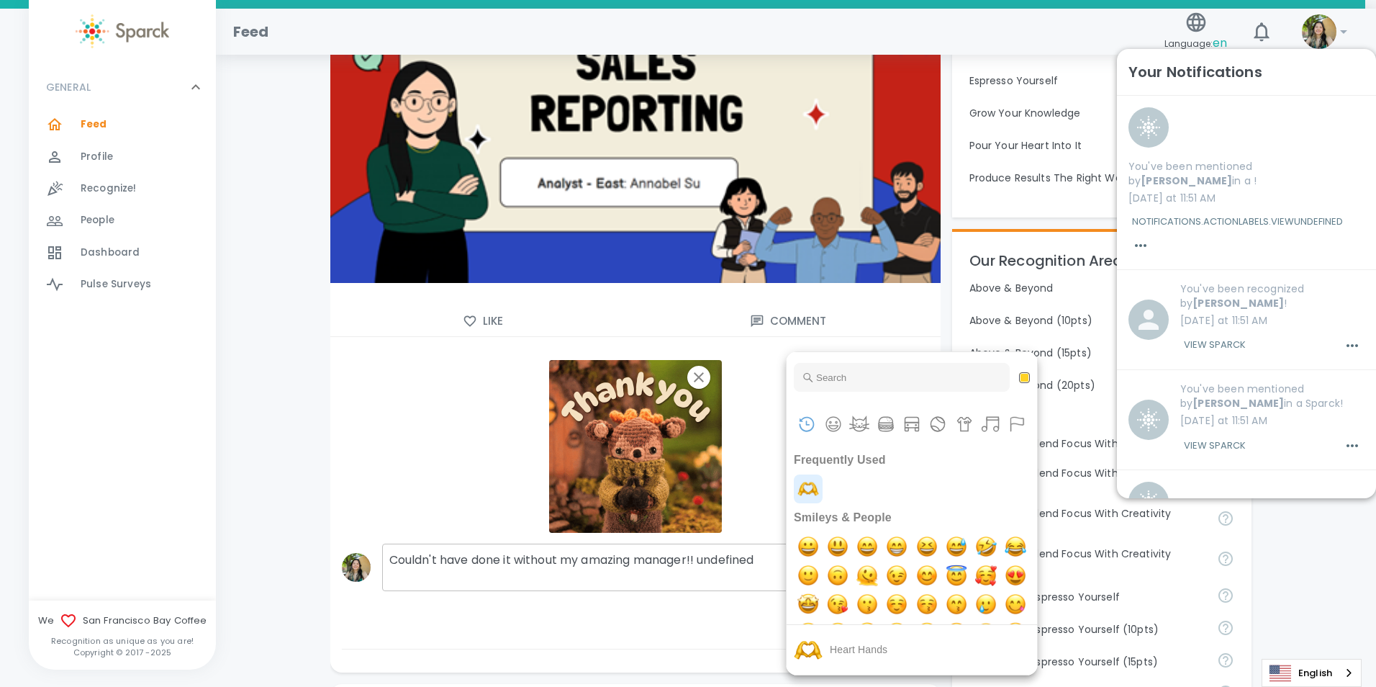
click at [815, 485] on img "heart hands" at bounding box center [808, 488] width 29 height 29
type textarea "Couldn't have done it without my amazing manager!! undefinedundefined"
click at [744, 515] on div at bounding box center [688, 343] width 1376 height 687
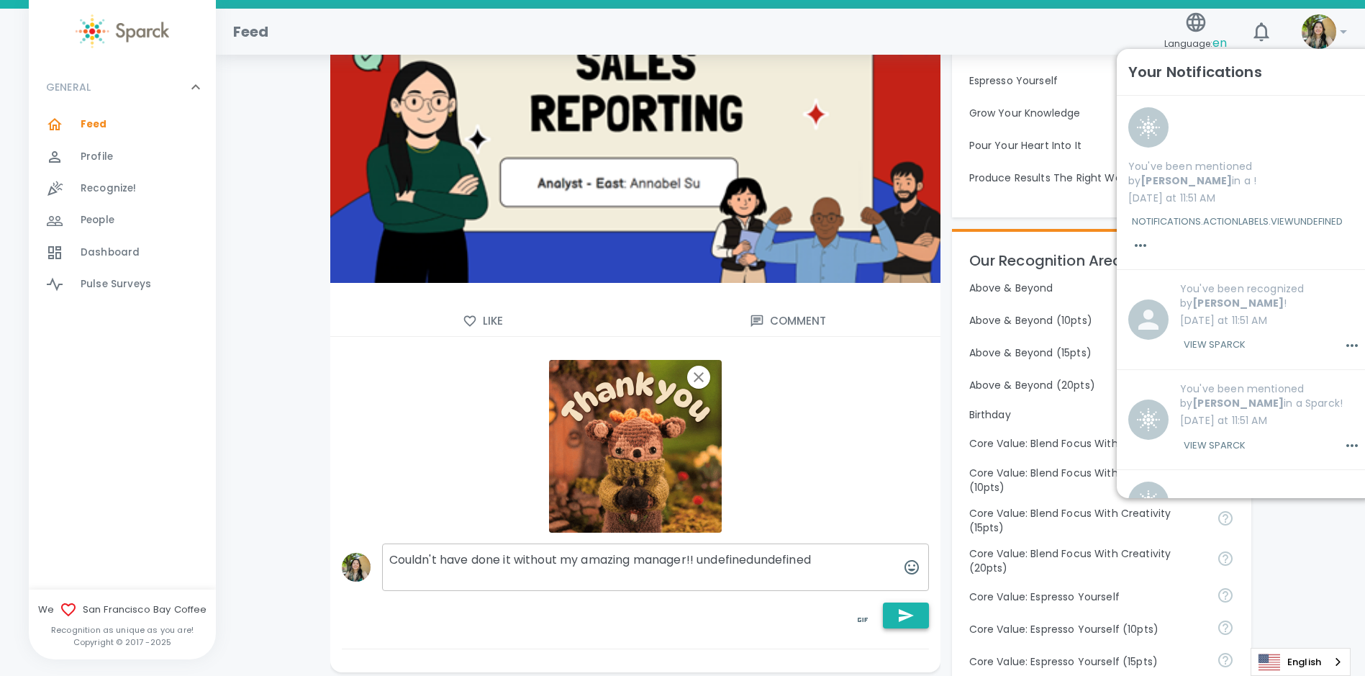
click at [901, 618] on icon "button" at bounding box center [906, 615] width 15 height 13
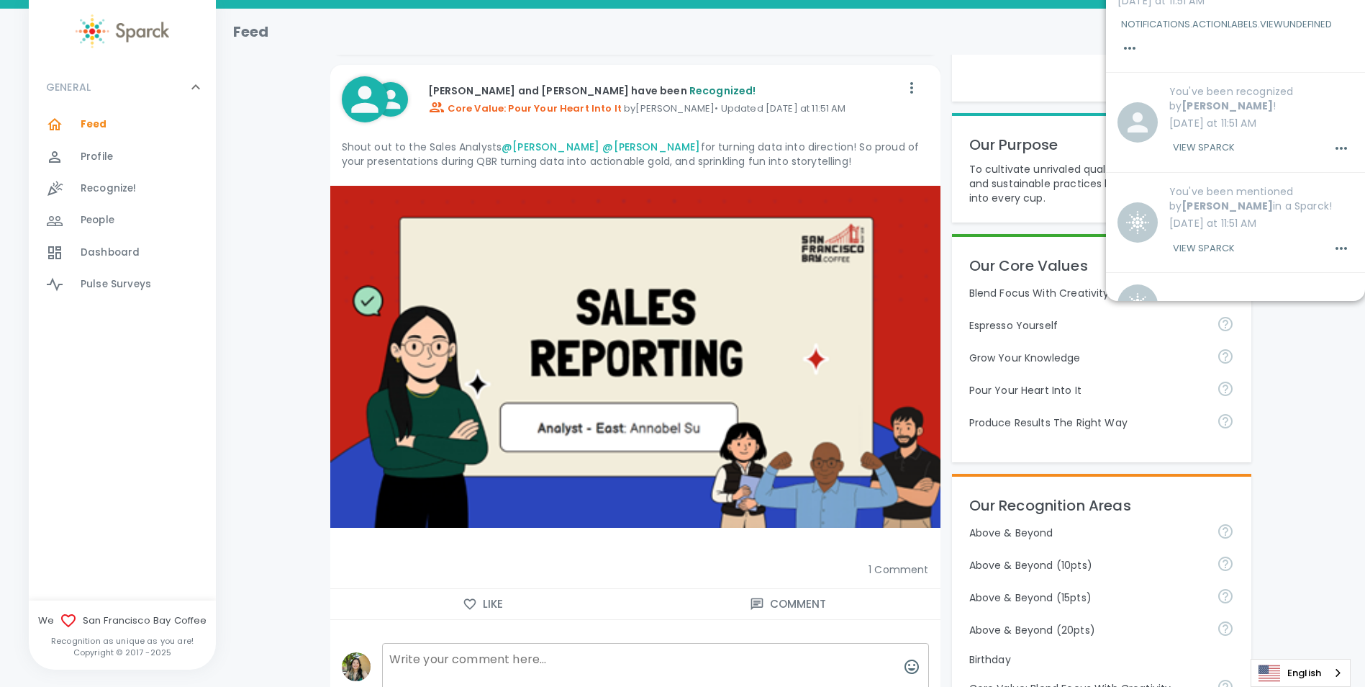
scroll to position [0, 0]
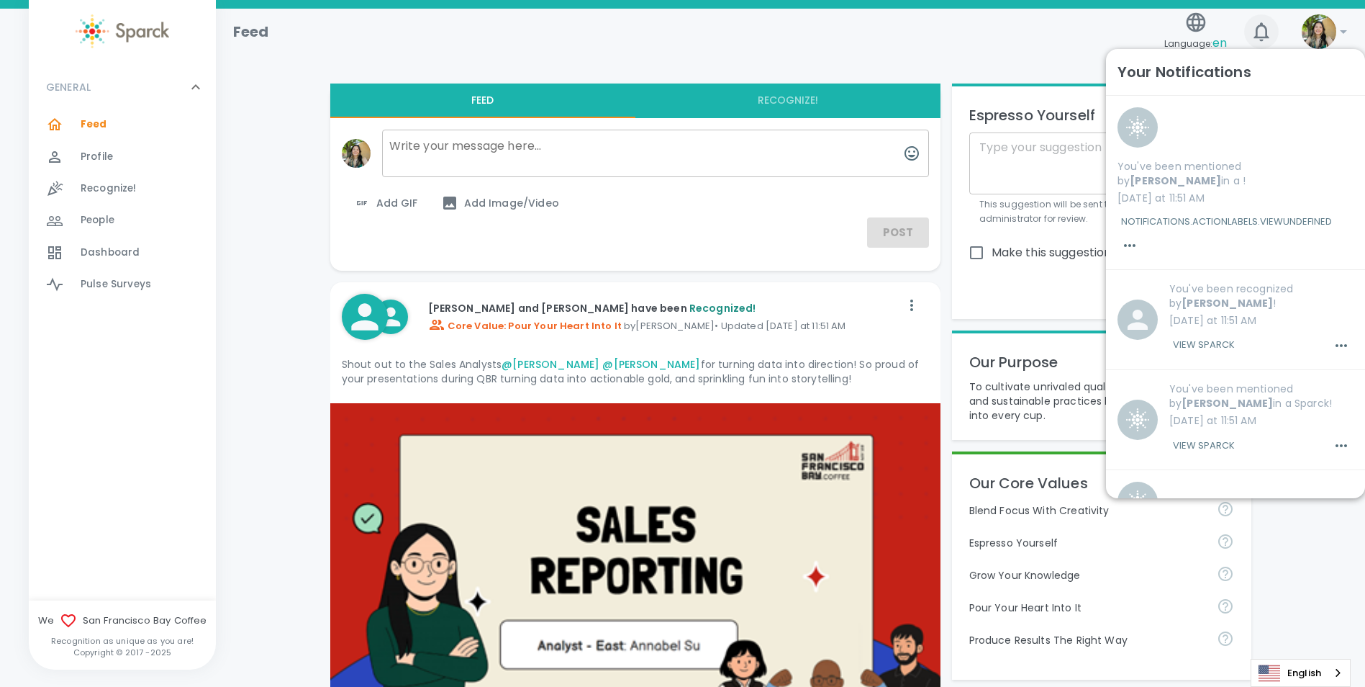
click at [1262, 36] on icon "button" at bounding box center [1261, 31] width 23 height 23
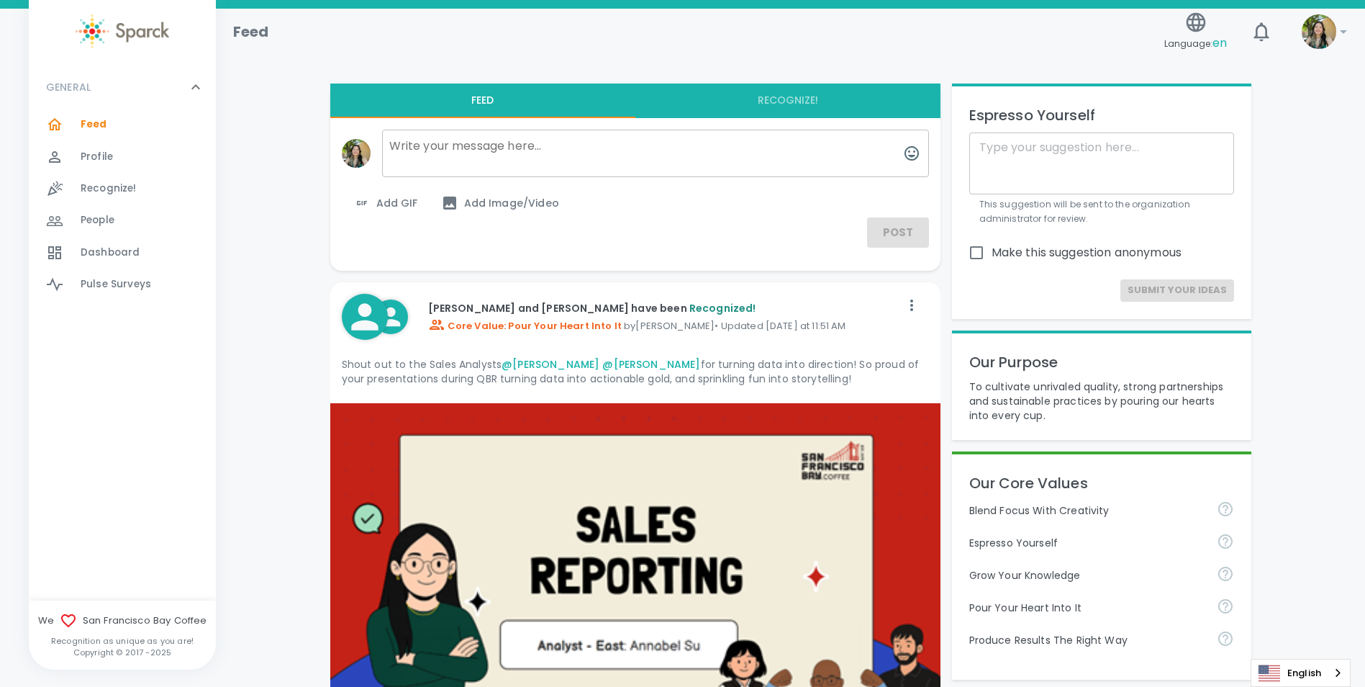
click at [121, 161] on div "Profile 0" at bounding box center [148, 157] width 135 height 20
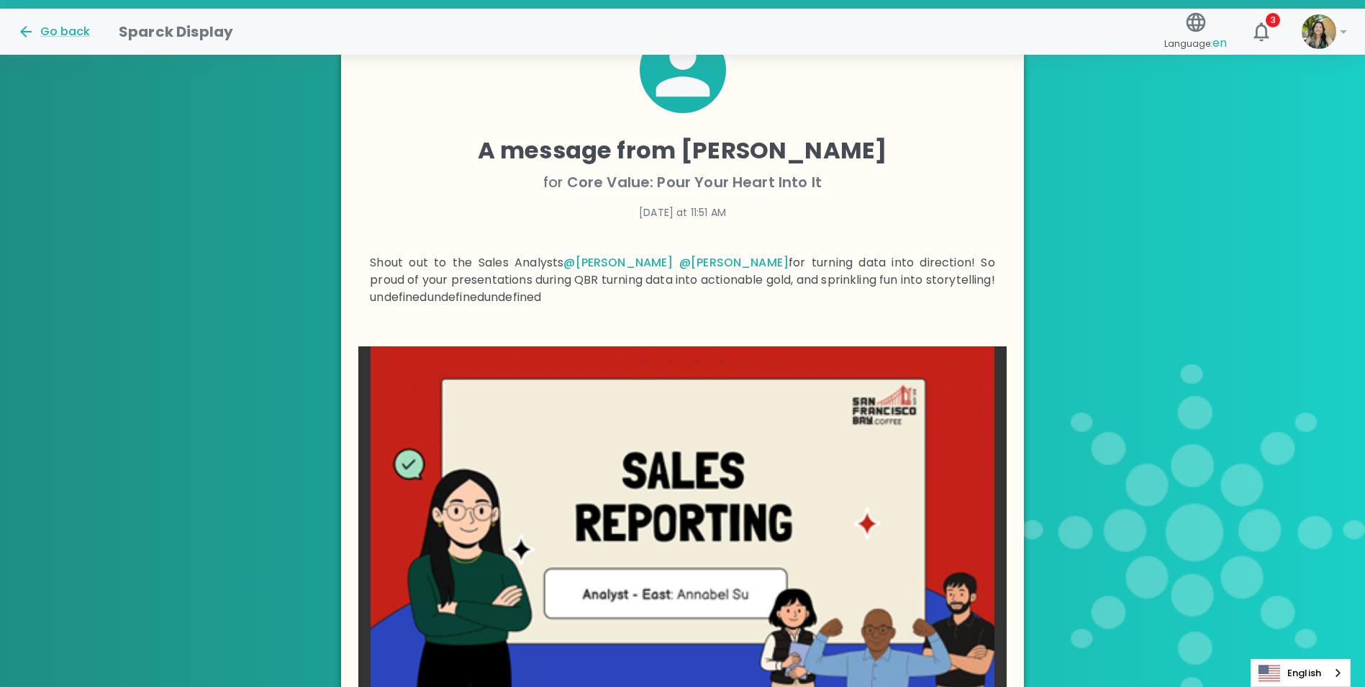
scroll to position [54, 0]
